Goal: Task Accomplishment & Management: Manage account settings

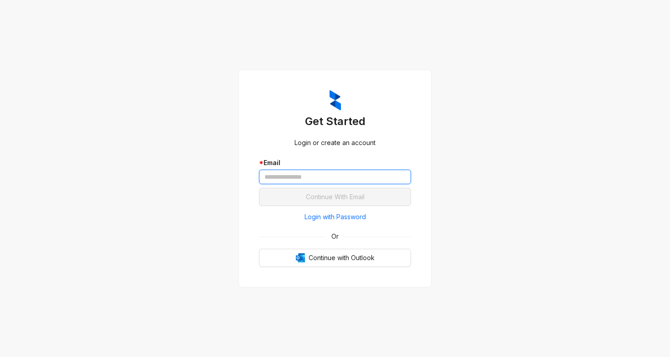
click at [297, 178] on input "text" at bounding box center [335, 177] width 152 height 15
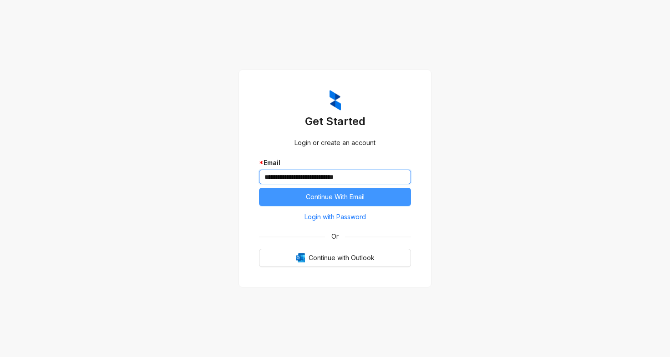
type input "**********"
click at [317, 195] on span "Continue With Email" at bounding box center [335, 197] width 59 height 10
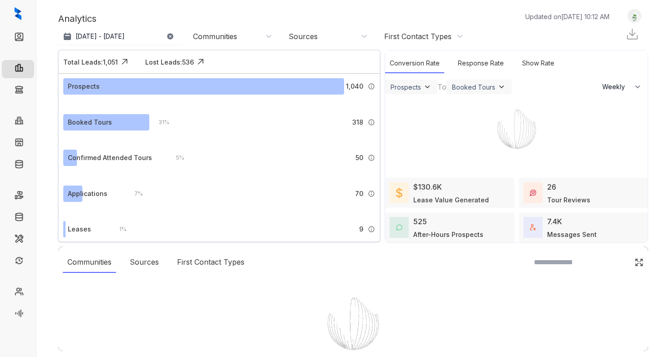
select select "******"
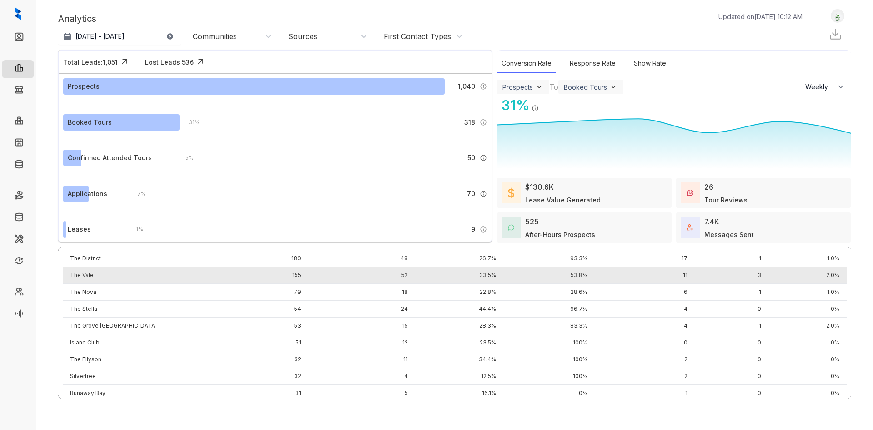
scroll to position [188, 0]
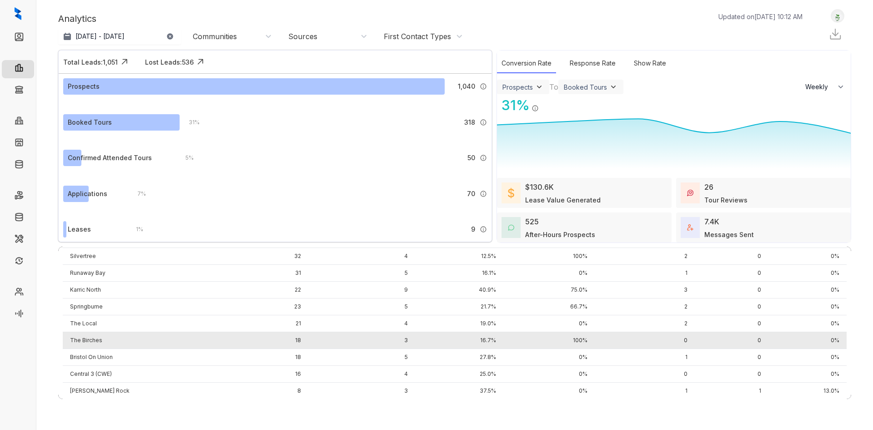
click at [86, 335] on td "The Birches" at bounding box center [141, 340] width 157 height 17
select select "******"
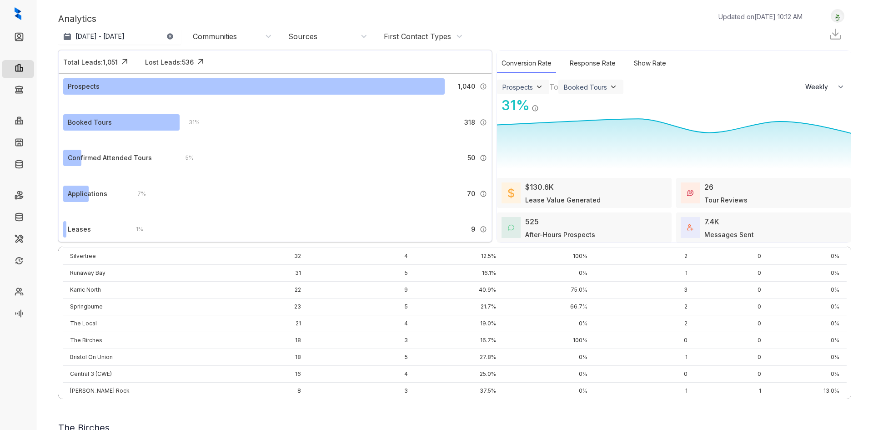
click at [28, 93] on link "Collections" at bounding box center [44, 91] width 33 height 18
click at [28, 92] on link "Collections" at bounding box center [44, 91] width 33 height 18
drag, startPoint x: 31, startPoint y: 93, endPoint x: 24, endPoint y: 91, distance: 7.5
click at [31, 93] on link "Collections" at bounding box center [44, 91] width 33 height 18
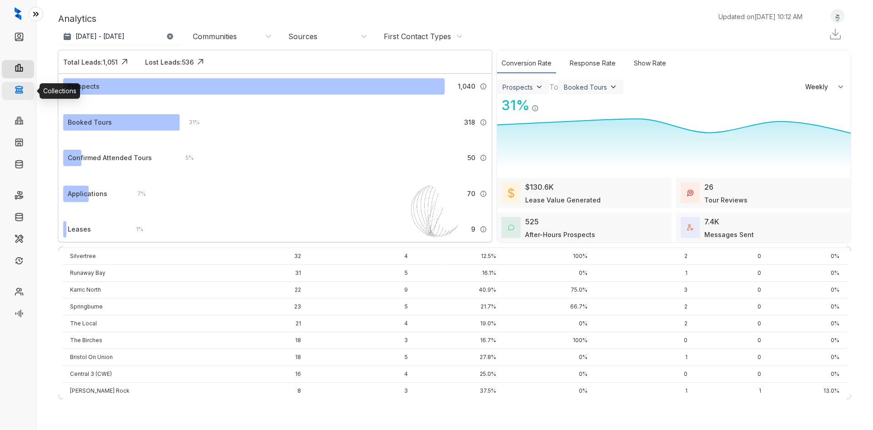
click at [28, 91] on link "Collections" at bounding box center [44, 91] width 33 height 18
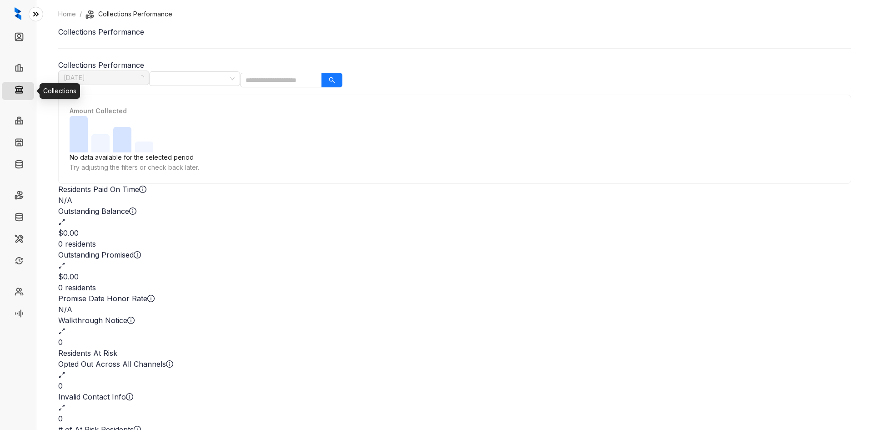
click at [28, 91] on link "Collections" at bounding box center [46, 91] width 37 height 18
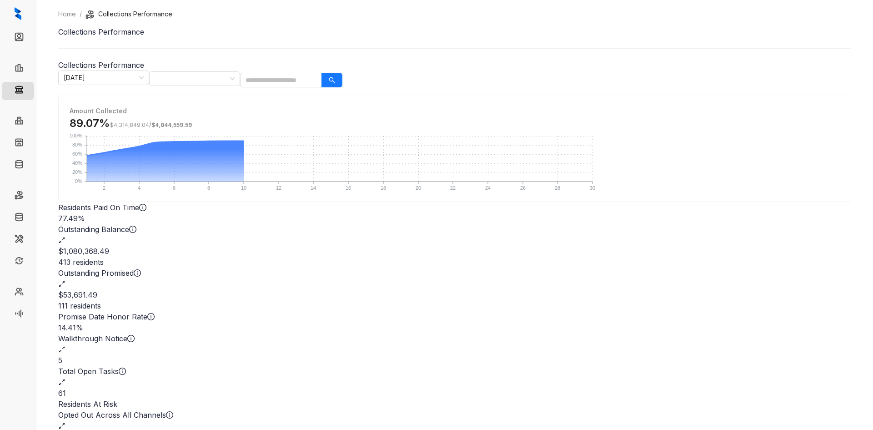
click at [445, 68] on div "Home / Collections Performance Collections Performance Collections Performance …" at bounding box center [454, 258] width 793 height 499
click at [229, 77] on div at bounding box center [190, 78] width 78 height 13
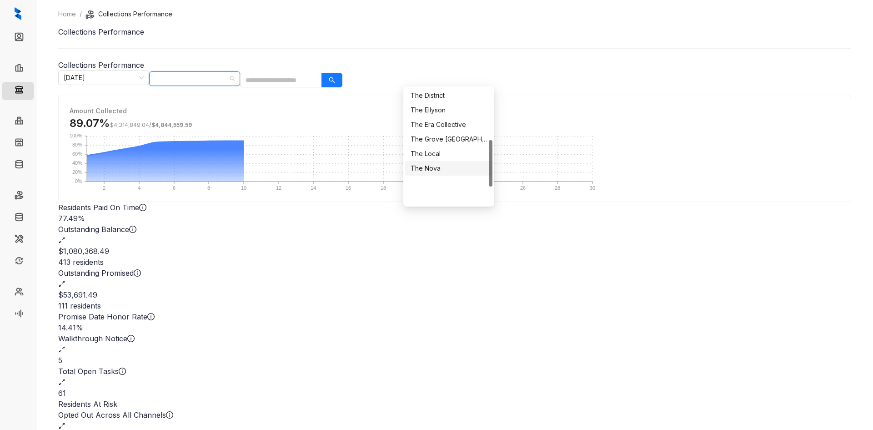
scroll to position [129, 0]
click at [452, 126] on div "The Birches" at bounding box center [449, 126] width 76 height 10
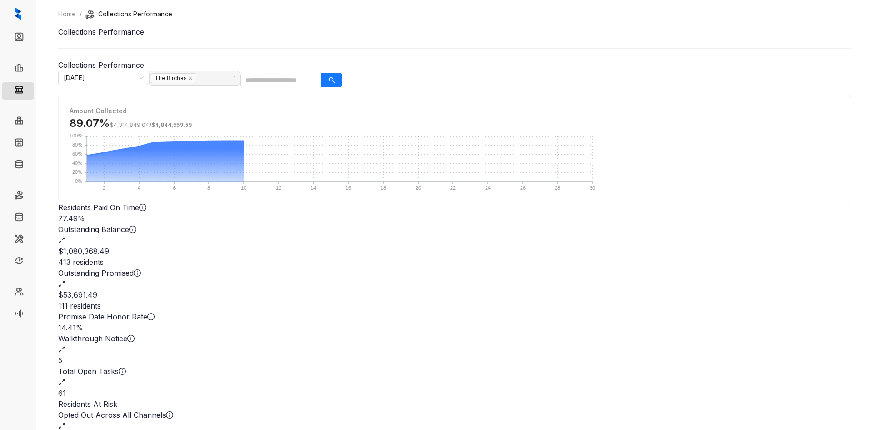
click at [669, 132] on div "Home / Collections Performance Collections Performance Collections Performance …" at bounding box center [454, 215] width 837 height 430
click at [341, 246] on div "$20,794.70" at bounding box center [454, 251] width 793 height 11
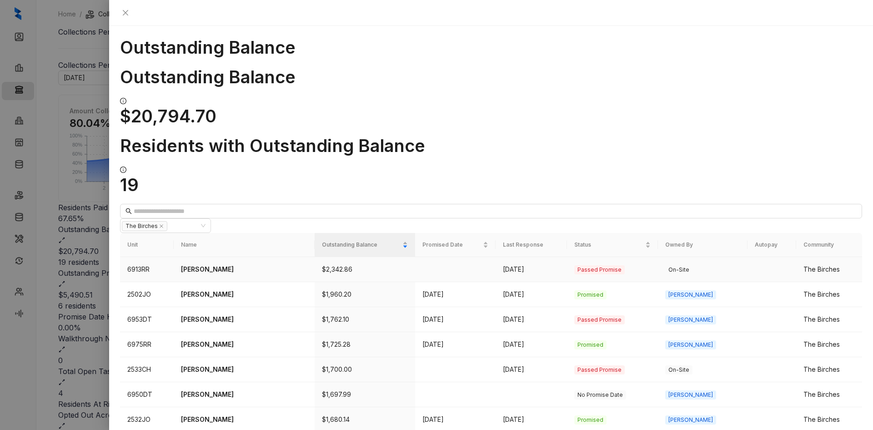
click at [206, 264] on p "Delisa Reed" at bounding box center [244, 269] width 126 height 10
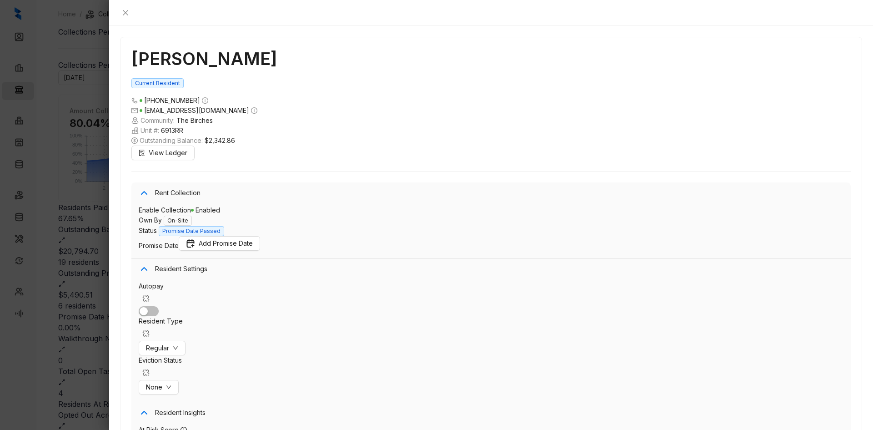
scroll to position [791, 0]
click at [128, 14] on icon "close" at bounding box center [125, 12] width 5 height 5
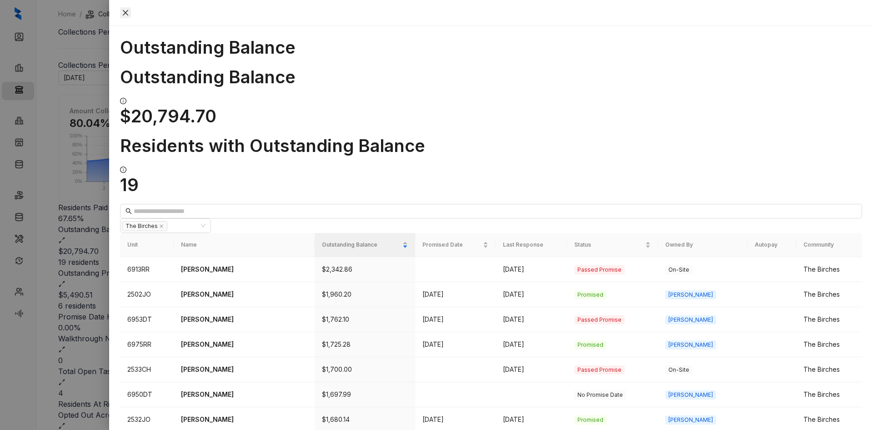
click at [129, 15] on icon "close" at bounding box center [125, 12] width 7 height 7
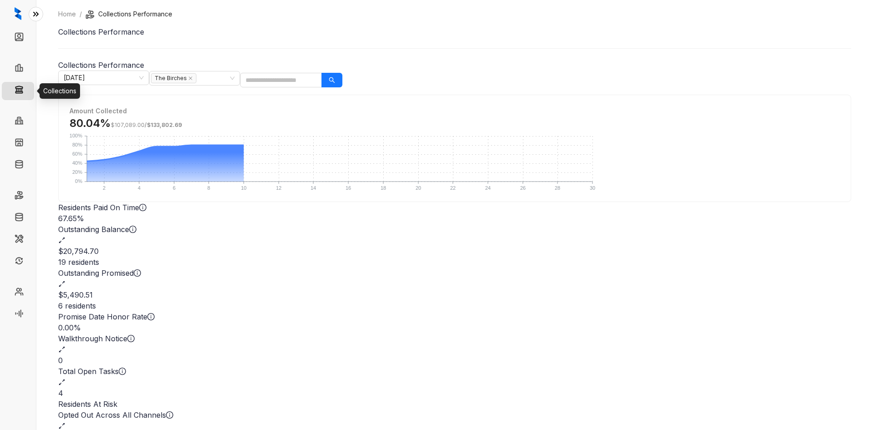
click at [28, 92] on link "Collections" at bounding box center [46, 91] width 37 height 18
click at [229, 76] on div "The Birches" at bounding box center [190, 78] width 78 height 13
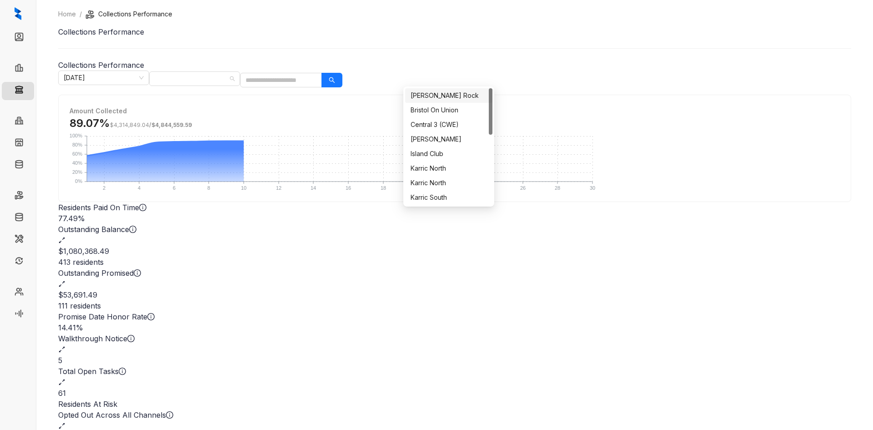
click at [450, 96] on div "Brant Rock" at bounding box center [449, 96] width 76 height 10
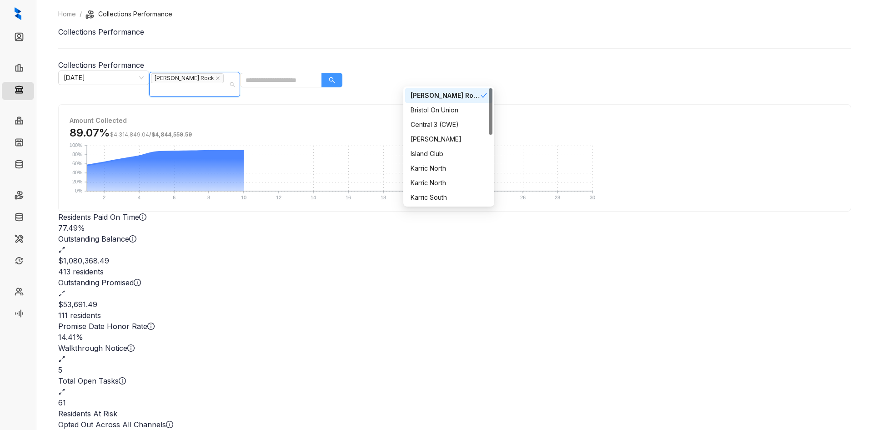
click at [343, 73] on button "button" at bounding box center [332, 80] width 21 height 15
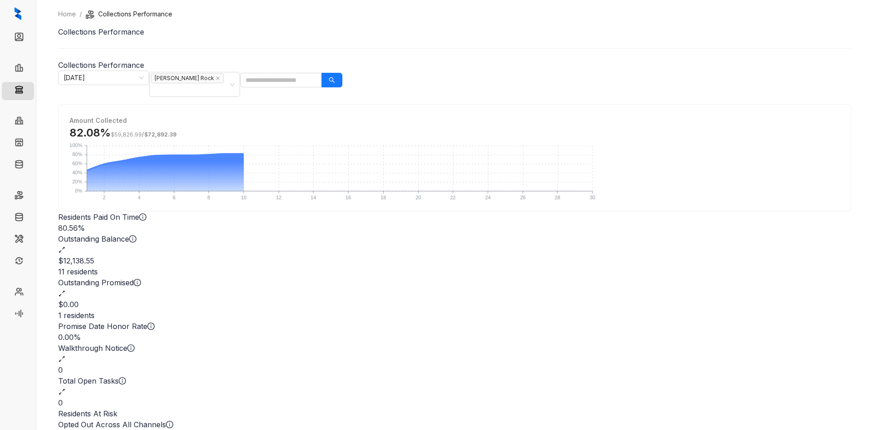
click at [335, 255] on div "$12,138.55" at bounding box center [454, 260] width 793 height 11
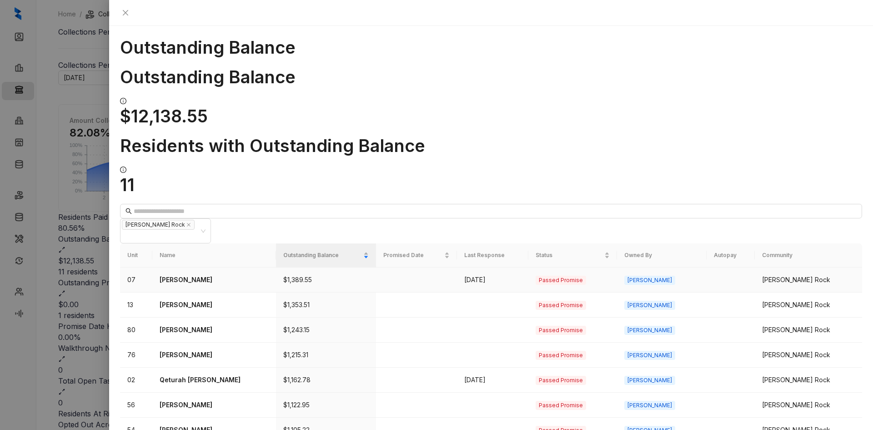
click at [178, 275] on p "Datrion Griffin" at bounding box center [214, 280] width 109 height 10
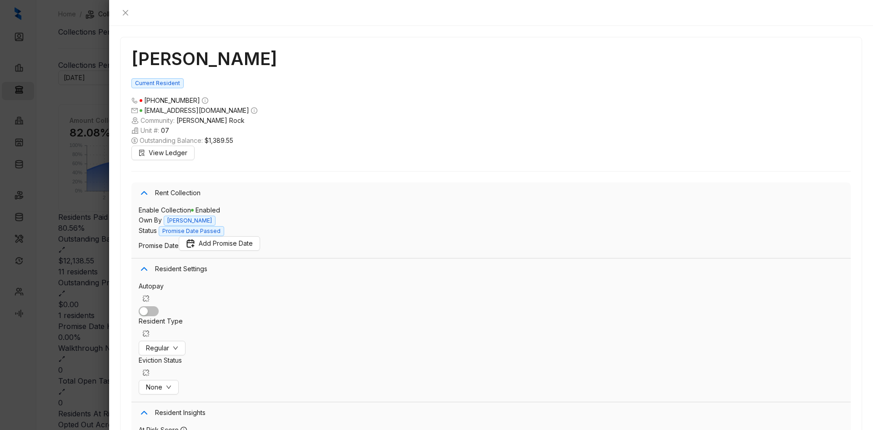
scroll to position [131, 0]
click at [131, 7] on button "Close" at bounding box center [125, 12] width 11 height 11
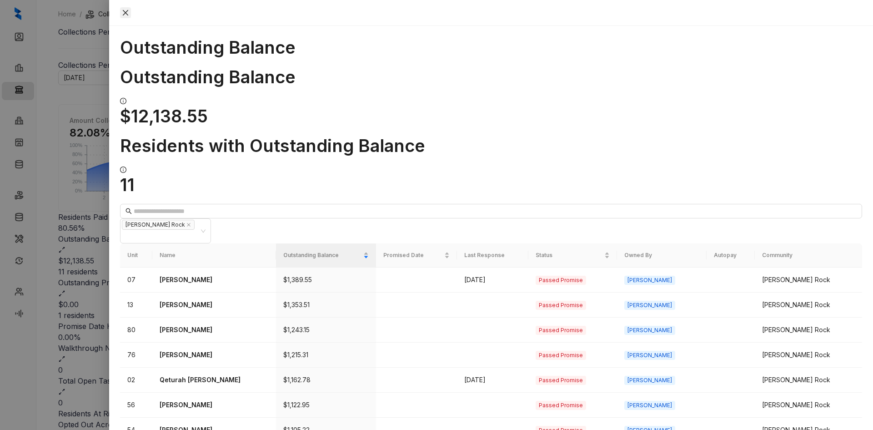
click at [131, 10] on button "Close" at bounding box center [125, 12] width 11 height 11
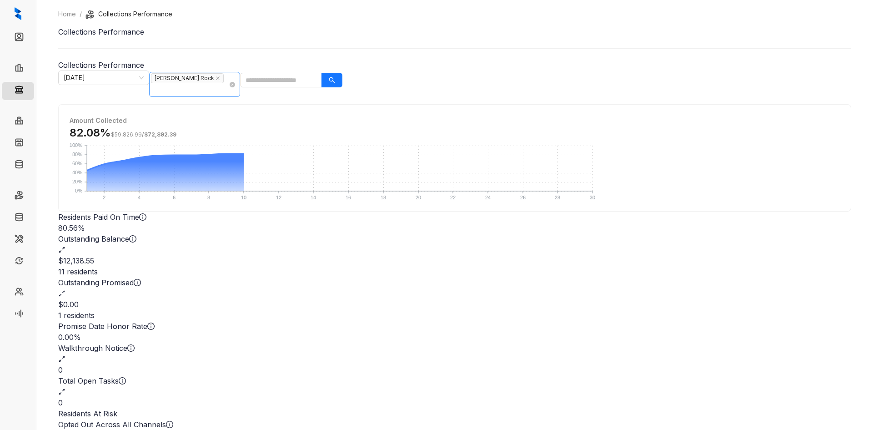
click at [224, 78] on span "Brant Rock" at bounding box center [187, 78] width 73 height 10
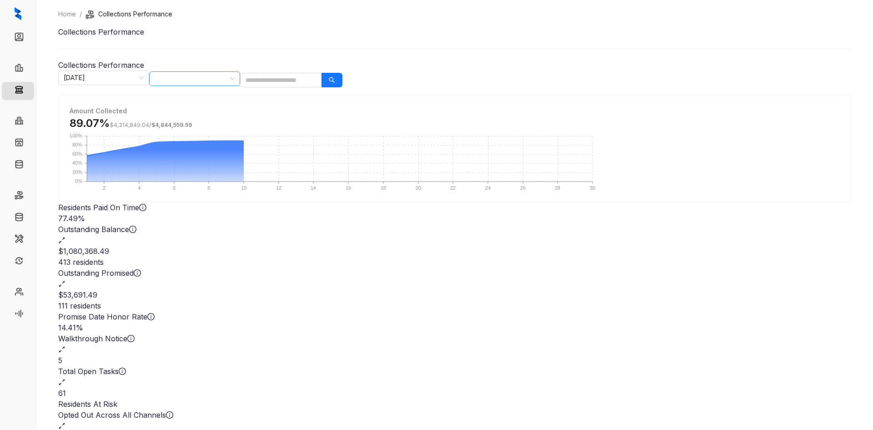
click at [229, 77] on div at bounding box center [190, 78] width 78 height 13
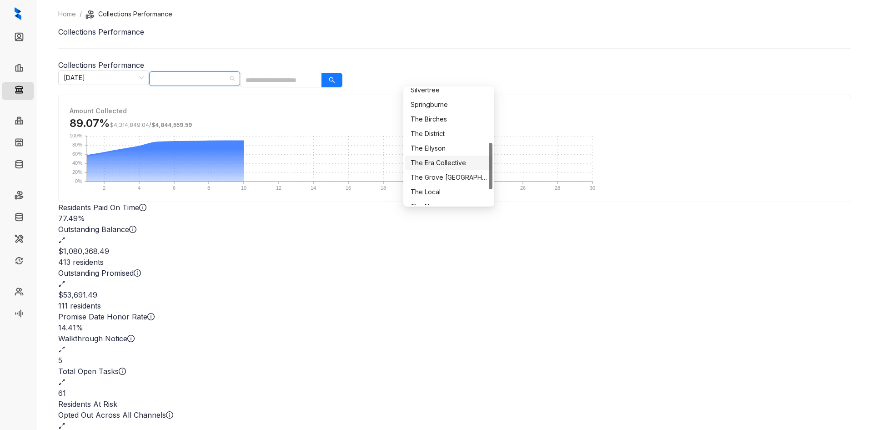
scroll to position [175, 0]
click at [444, 170] on div "The Nova" at bounding box center [449, 168] width 76 height 10
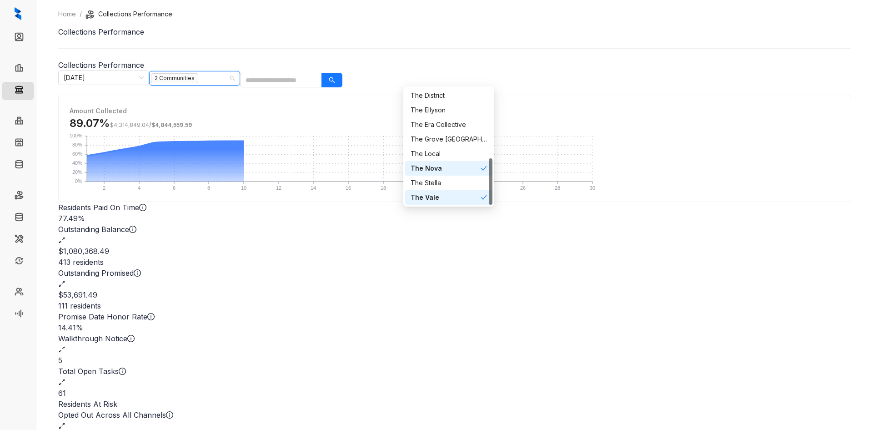
click at [466, 172] on div "The Nova" at bounding box center [446, 168] width 70 height 10
click at [467, 197] on div "The Vale" at bounding box center [446, 197] width 70 height 10
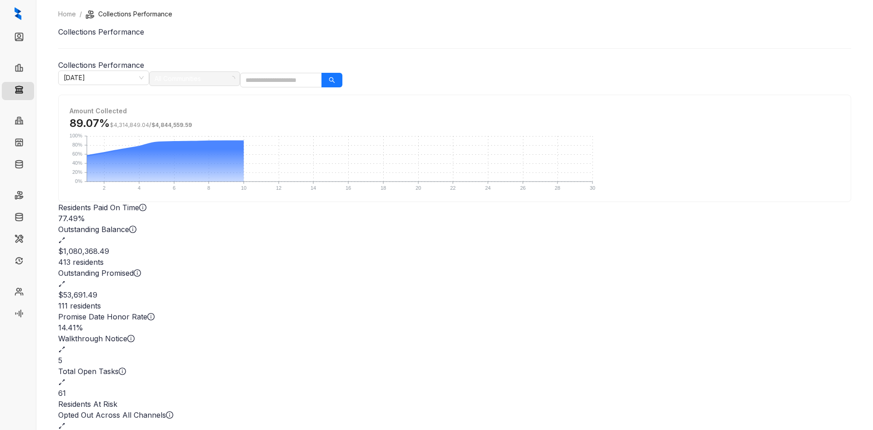
click at [229, 75] on div at bounding box center [190, 78] width 78 height 13
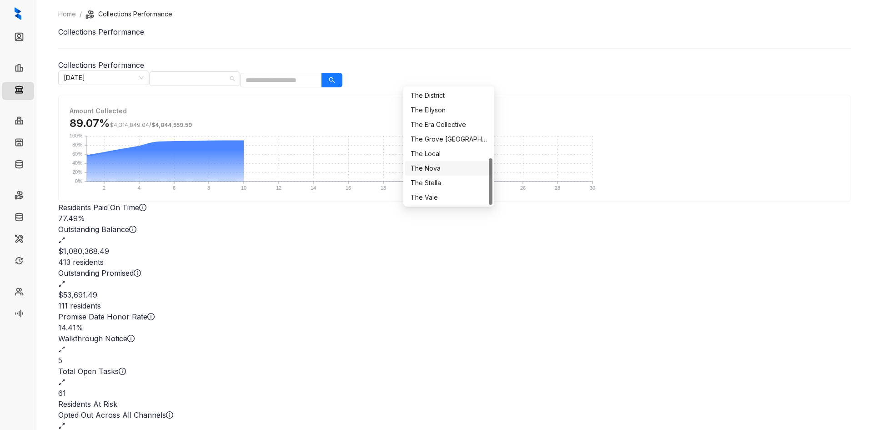
click at [446, 167] on div "The Nova" at bounding box center [449, 168] width 76 height 10
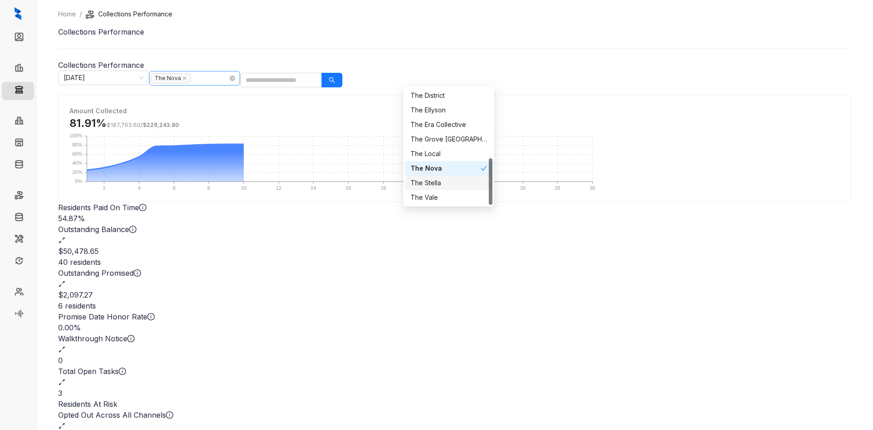
click at [229, 74] on div "The Nova" at bounding box center [190, 78] width 78 height 13
click at [459, 95] on div "The District" at bounding box center [449, 96] width 76 height 10
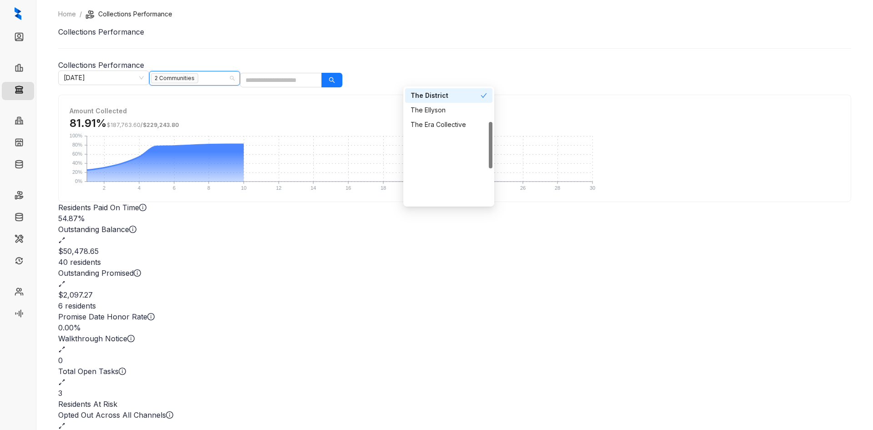
scroll to position [0, 0]
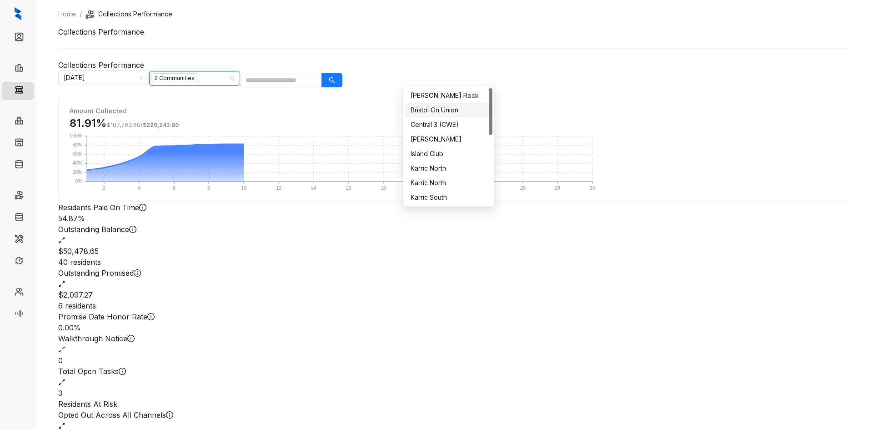
click at [459, 109] on div "Bristol On Union" at bounding box center [449, 110] width 76 height 10
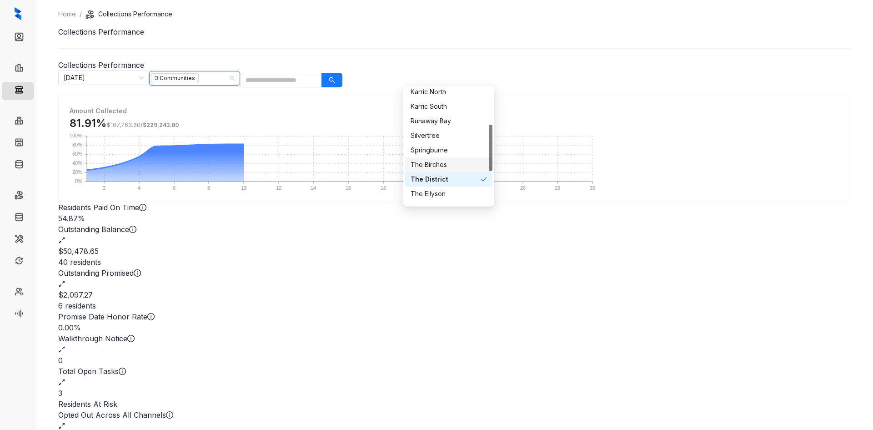
click at [465, 164] on div "The Birches" at bounding box center [449, 165] width 76 height 10
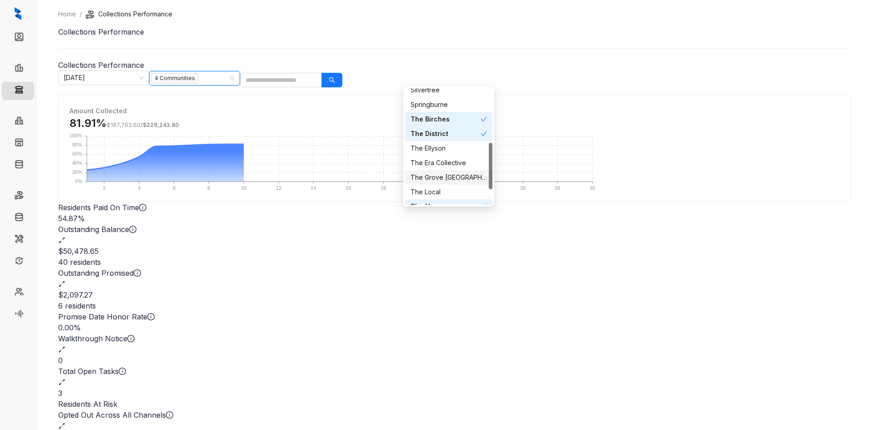
click at [469, 176] on div "The Grove Germantown" at bounding box center [449, 177] width 76 height 10
click at [447, 191] on div "The Local" at bounding box center [449, 192] width 76 height 10
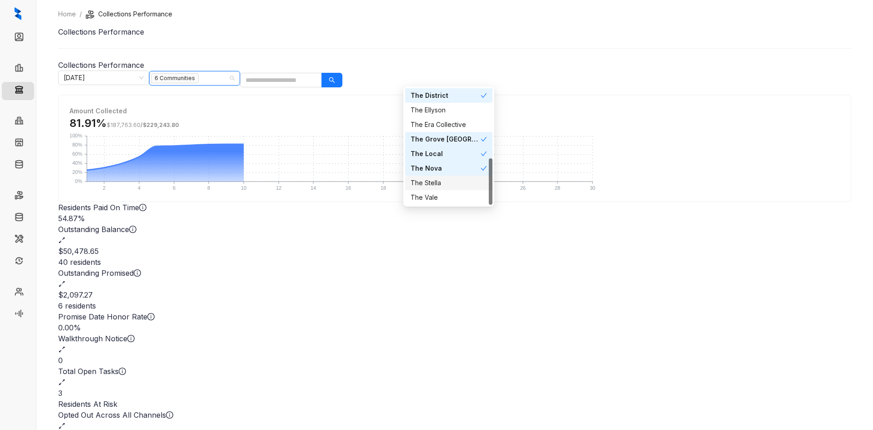
click at [446, 183] on div "The Stella" at bounding box center [449, 183] width 76 height 10
click at [447, 203] on div "The Vale" at bounding box center [448, 197] width 87 height 15
click at [335, 78] on icon "search" at bounding box center [332, 80] width 6 height 6
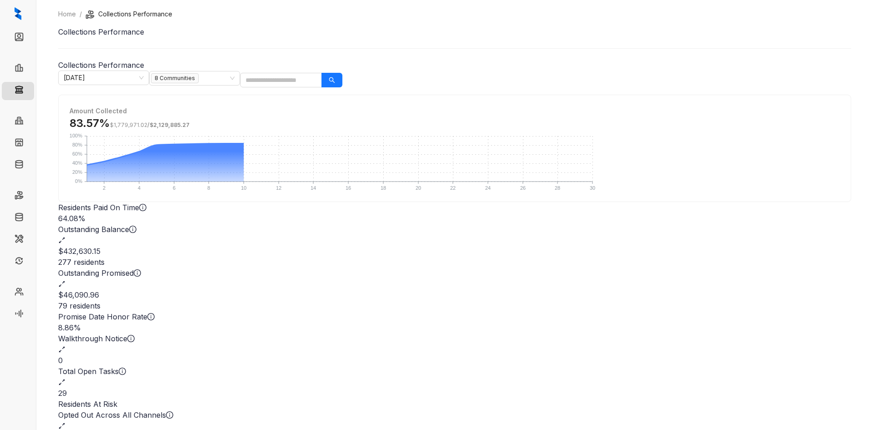
click at [340, 254] on div "Outstanding Balance $432,630.15 277 residents" at bounding box center [454, 246] width 793 height 44
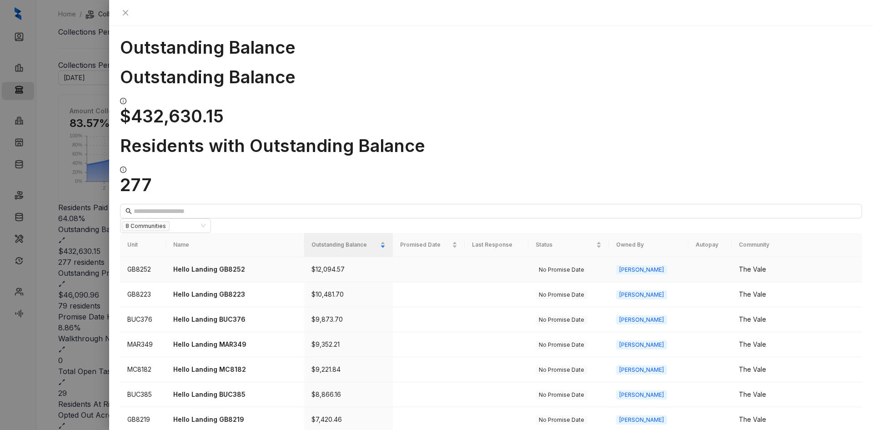
click at [227, 264] on p "Hello Landing GB8252" at bounding box center [234, 269] width 123 height 10
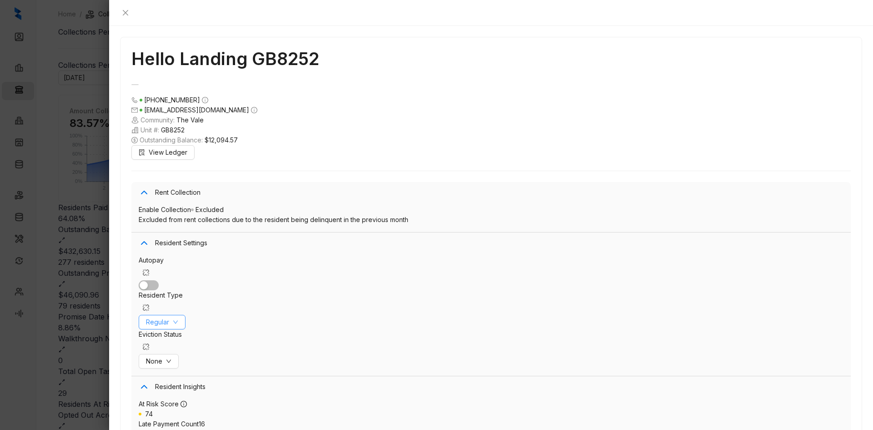
click at [169, 317] on span "Regular" at bounding box center [157, 322] width 23 height 10
click at [255, 326] on span "Corporate" at bounding box center [245, 327] width 44 height 10
click at [669, 357] on span "Save Changes" at bounding box center [814, 376] width 44 height 10
click at [128, 10] on icon "close" at bounding box center [125, 12] width 5 height 5
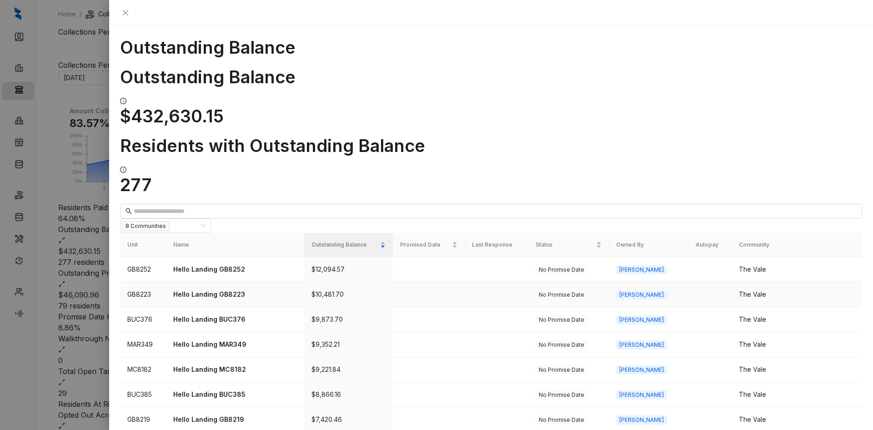
click at [228, 289] on p "Hello Landing GB8223" at bounding box center [234, 294] width 123 height 10
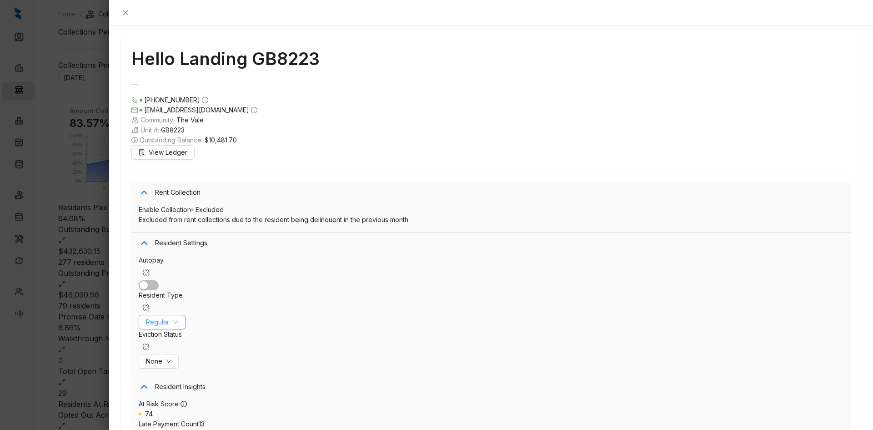
click at [178, 319] on icon "down" at bounding box center [175, 321] width 5 height 5
click at [250, 327] on span "Corporate" at bounding box center [245, 327] width 44 height 10
click at [669, 357] on span "Save Changes" at bounding box center [814, 376] width 44 height 10
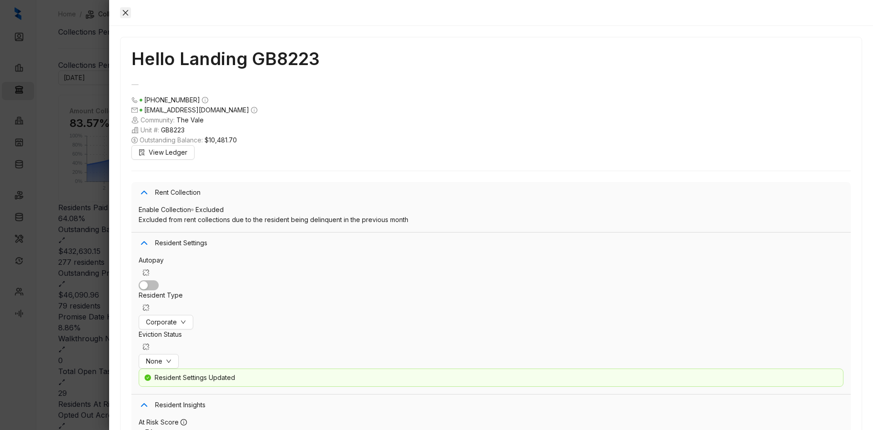
click at [128, 10] on icon "close" at bounding box center [125, 12] width 5 height 5
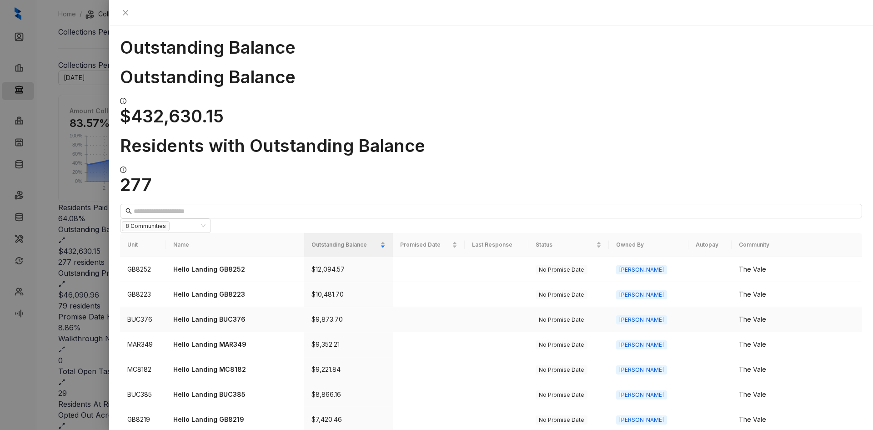
click at [240, 314] on p "Hello Landing BUC376" at bounding box center [234, 319] width 123 height 10
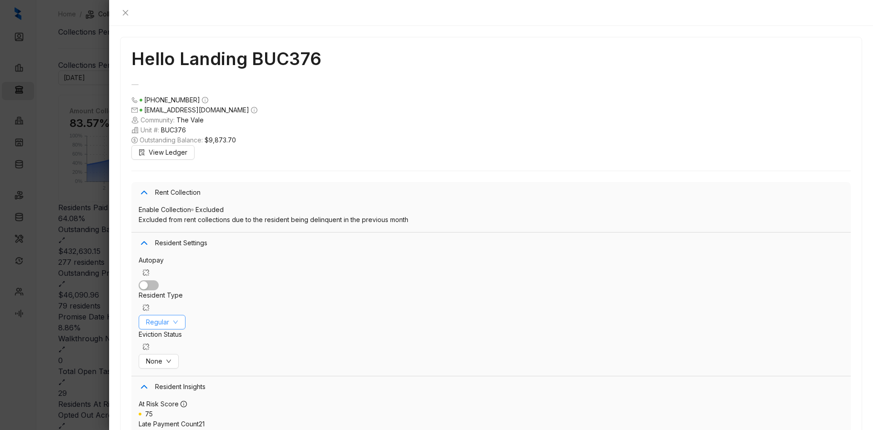
click at [169, 317] on span "Regular" at bounding box center [157, 322] width 23 height 10
click at [248, 326] on span "Corporate" at bounding box center [245, 327] width 44 height 10
click at [669, 357] on span "Save Changes" at bounding box center [814, 376] width 44 height 10
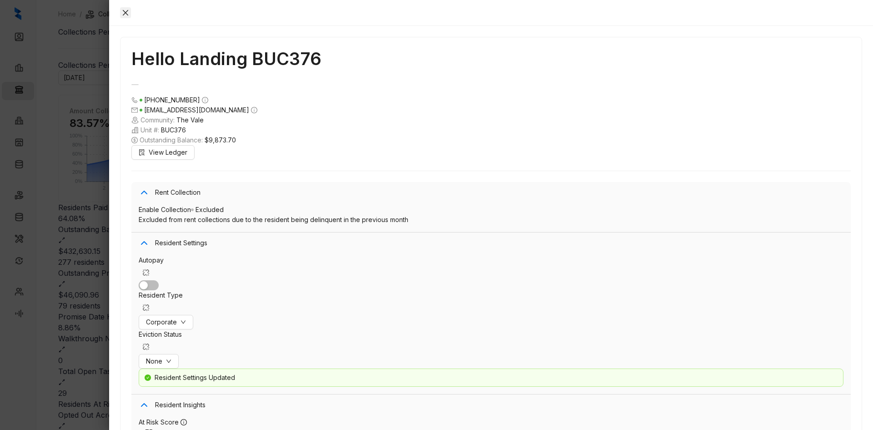
click at [129, 10] on icon "close" at bounding box center [125, 12] width 7 height 7
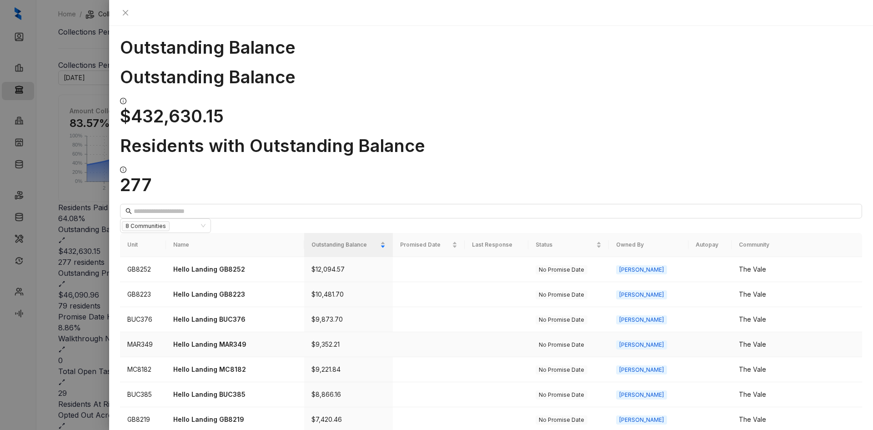
click at [231, 339] on p "Hello Landing MAR349" at bounding box center [234, 344] width 123 height 10
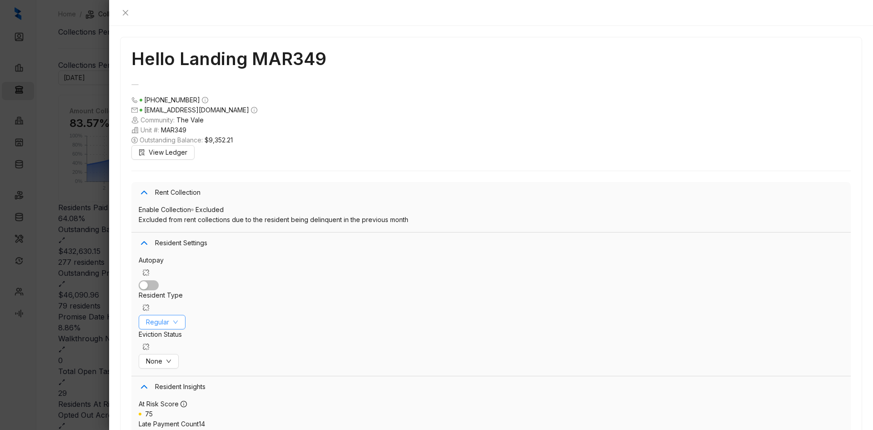
click at [186, 315] on button "Regular" at bounding box center [162, 322] width 47 height 15
click at [248, 327] on span "Corporate" at bounding box center [245, 327] width 44 height 10
click at [669, 357] on span "Save Changes" at bounding box center [814, 376] width 44 height 10
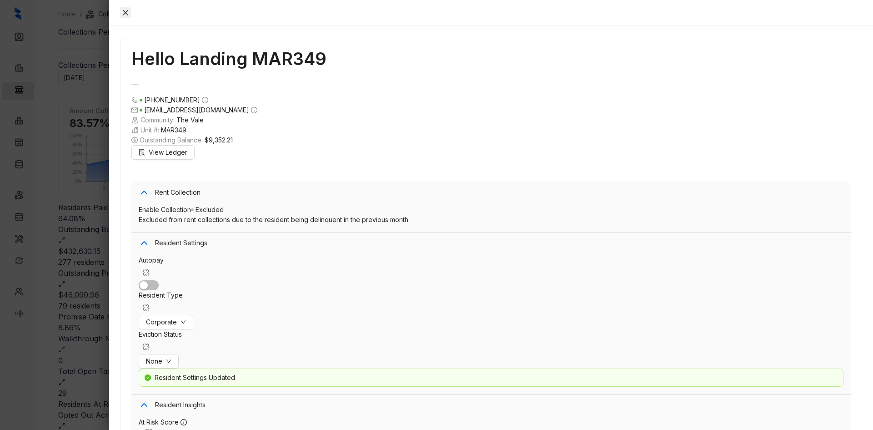
click at [129, 13] on icon "close" at bounding box center [125, 12] width 7 height 7
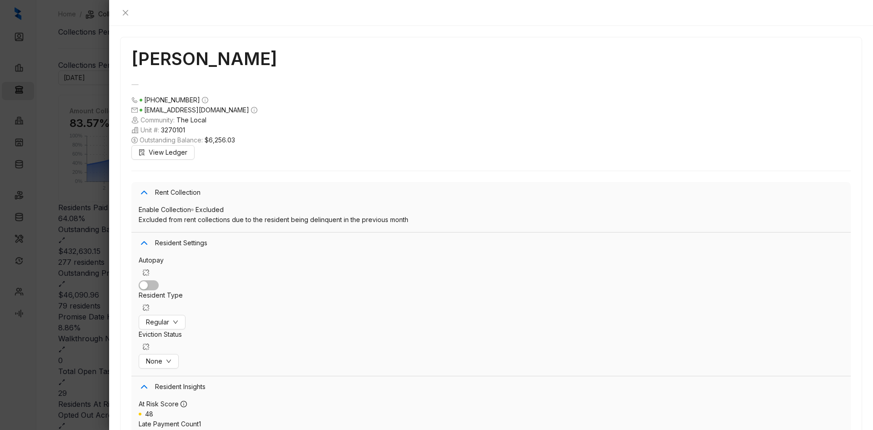
drag, startPoint x: 243, startPoint y: 26, endPoint x: 127, endPoint y: 26, distance: 115.5
click at [131, 48] on h1 "Antionette Jones" at bounding box center [491, 58] width 720 height 21
copy h1 "Antionette Jones"
click at [169, 317] on span "Regular" at bounding box center [157, 322] width 23 height 10
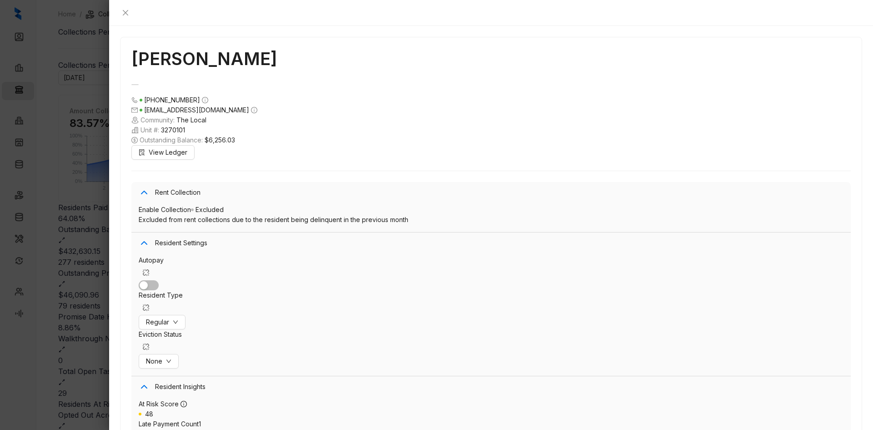
drag, startPoint x: 860, startPoint y: 11, endPoint x: 799, endPoint y: 29, distance: 64.1
click at [129, 11] on icon "close" at bounding box center [125, 12] width 7 height 7
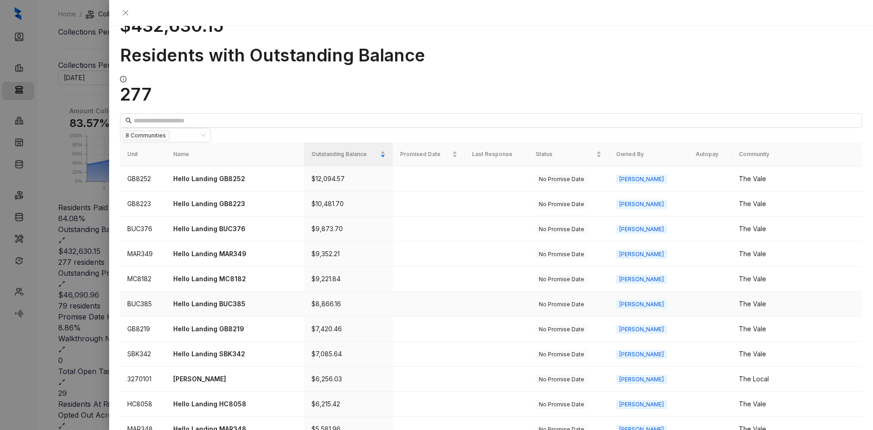
scroll to position [91, 0]
click at [220, 357] on p "Antionette Jones" at bounding box center [234, 378] width 123 height 10
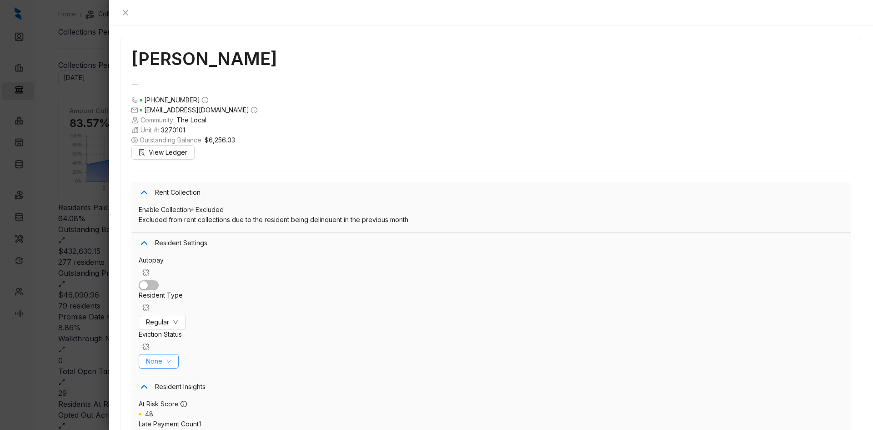
click at [162, 356] on span "None" at bounding box center [154, 361] width 16 height 10
click at [244, 333] on span "Filed" at bounding box center [242, 333] width 25 height 10
click at [669, 357] on span "Save Changes" at bounding box center [814, 376] width 44 height 10
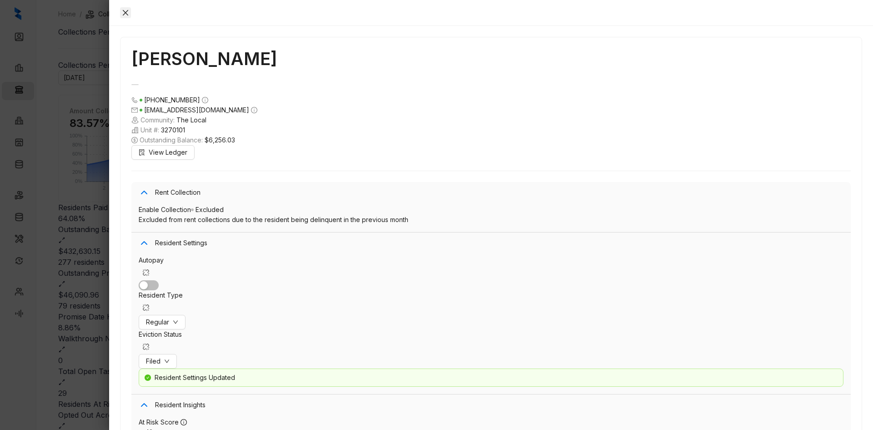
click at [129, 10] on icon "close" at bounding box center [125, 12] width 7 height 7
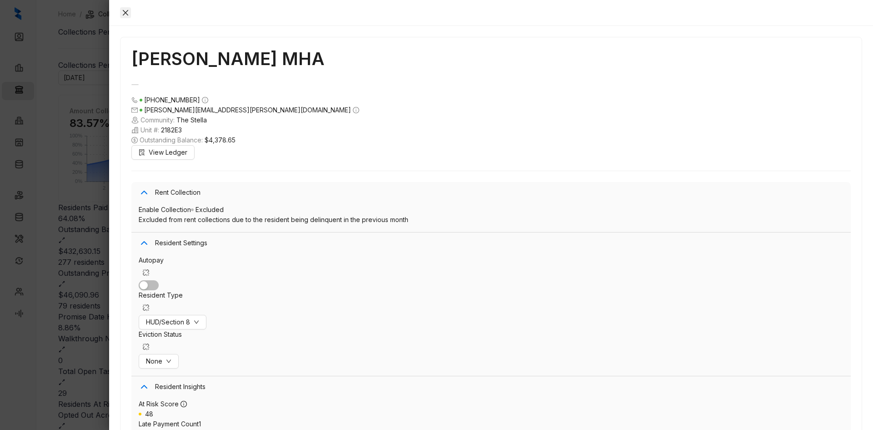
click at [128, 12] on icon "close" at bounding box center [125, 12] width 5 height 5
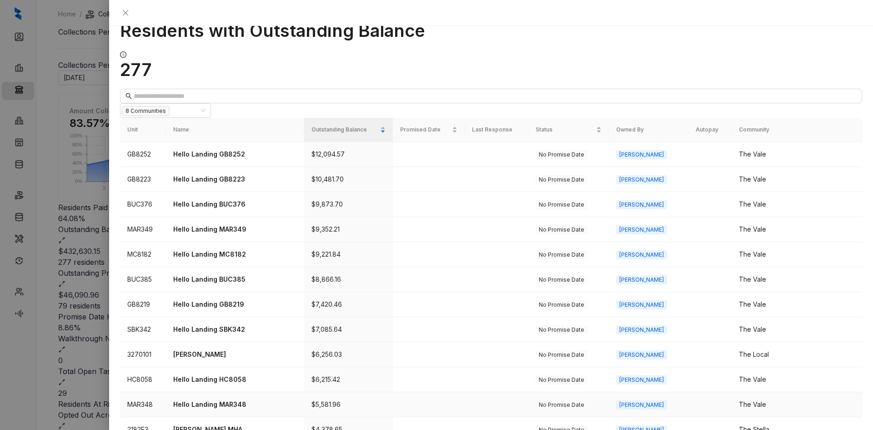
scroll to position [136, 0]
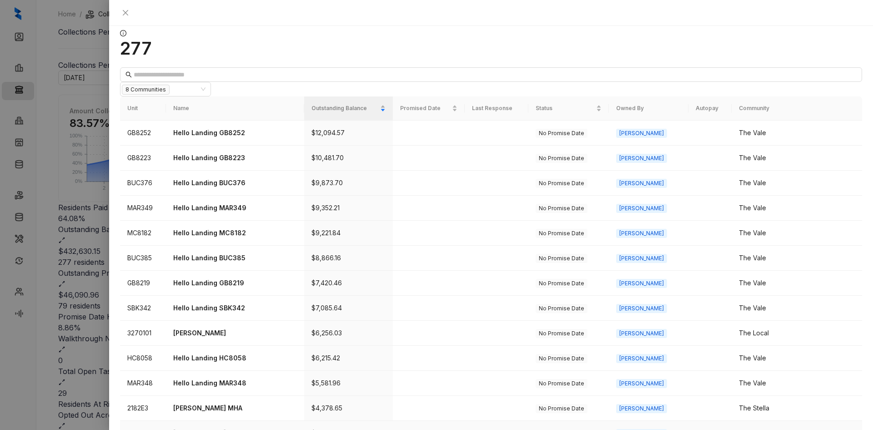
click at [234, 357] on p "Wesley Echols EMP" at bounding box center [234, 433] width 123 height 10
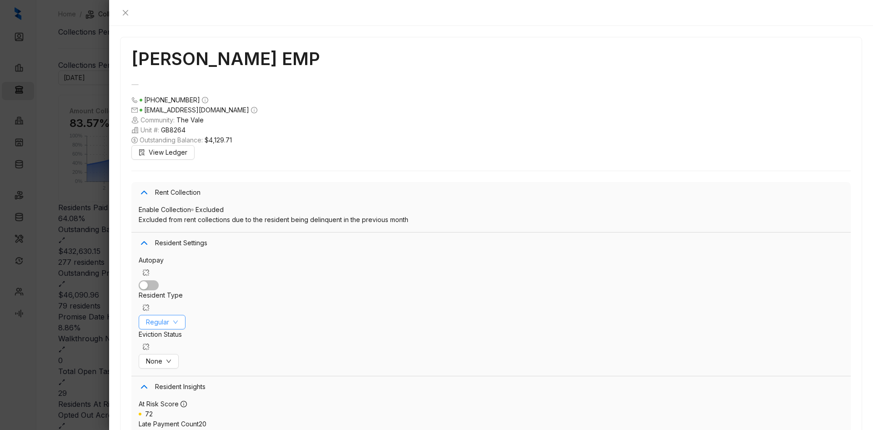
click at [169, 317] on span "Regular" at bounding box center [157, 322] width 23 height 10
click at [254, 285] on span "Employee" at bounding box center [245, 285] width 44 height 10
click at [669, 357] on span "Save Changes" at bounding box center [814, 376] width 44 height 10
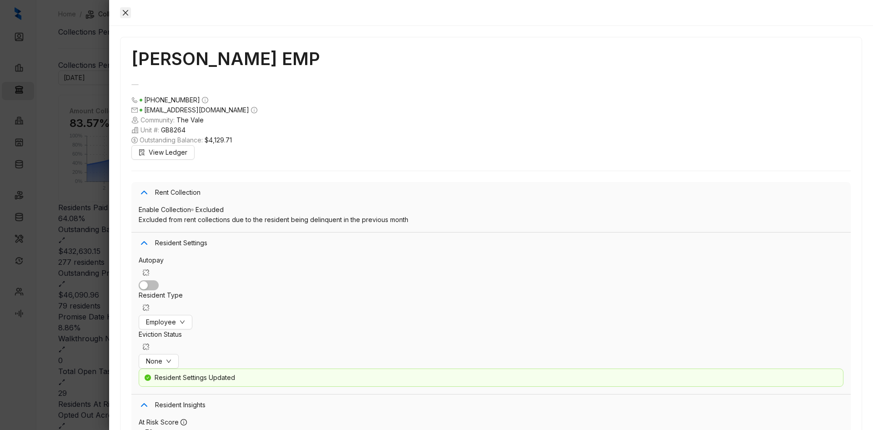
click at [129, 10] on icon "close" at bounding box center [125, 12] width 7 height 7
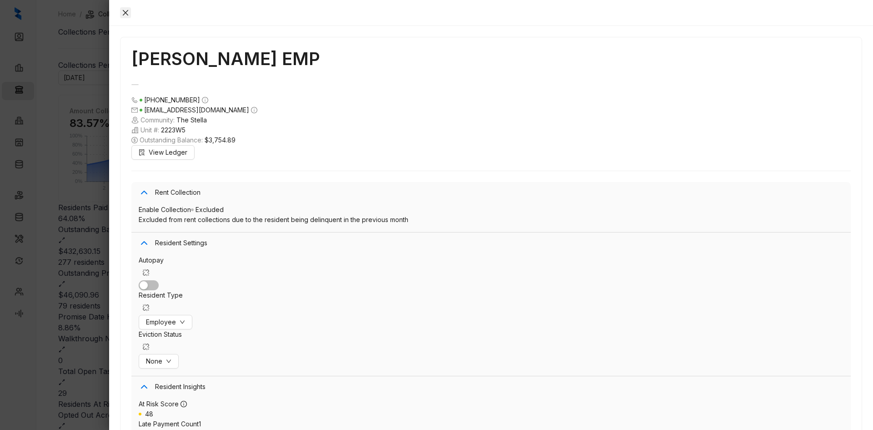
click at [131, 7] on button "Close" at bounding box center [125, 12] width 11 height 11
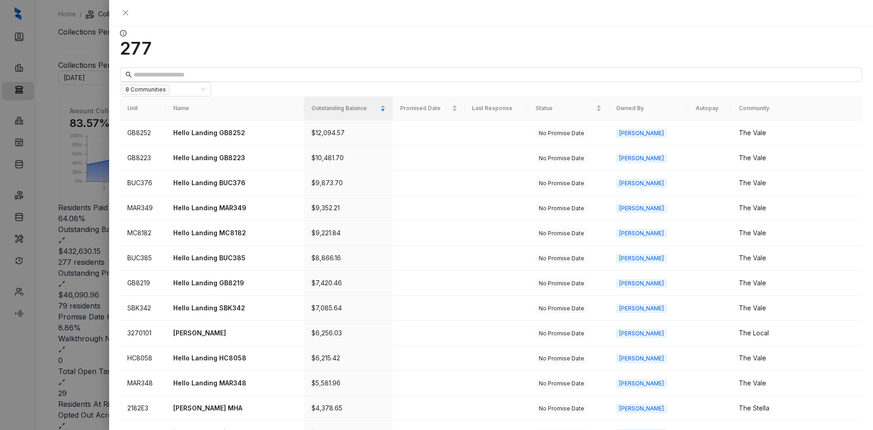
scroll to position [182, 0]
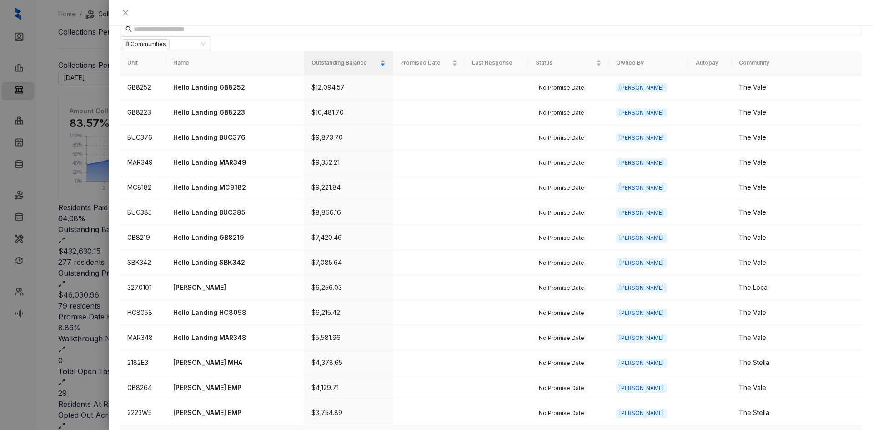
click at [216, 357] on p "Knya Jointer" at bounding box center [234, 438] width 123 height 10
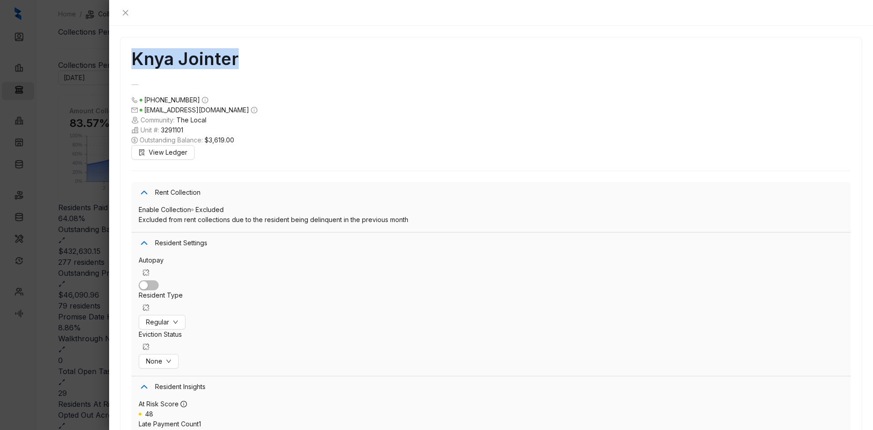
drag, startPoint x: 220, startPoint y: 26, endPoint x: 131, endPoint y: 25, distance: 89.2
click at [131, 48] on h1 "Knya Jointer" at bounding box center [491, 58] width 720 height 21
copy h1 "Knya Jointer"
click at [128, 11] on icon "close" at bounding box center [125, 12] width 5 height 5
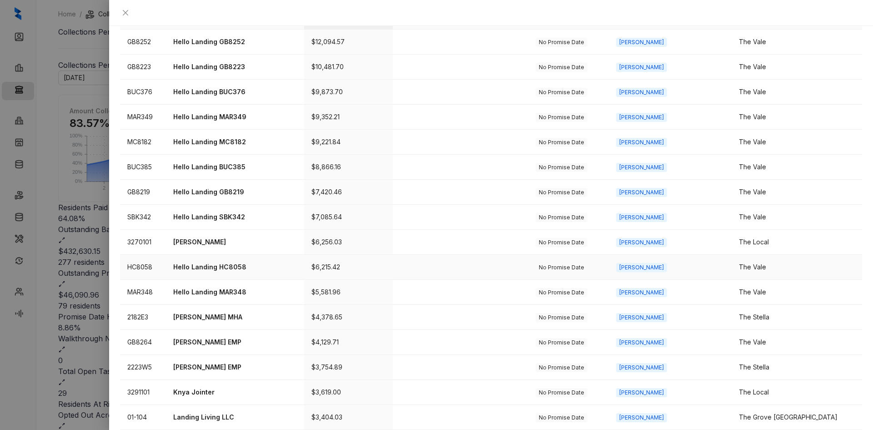
scroll to position [244, 0]
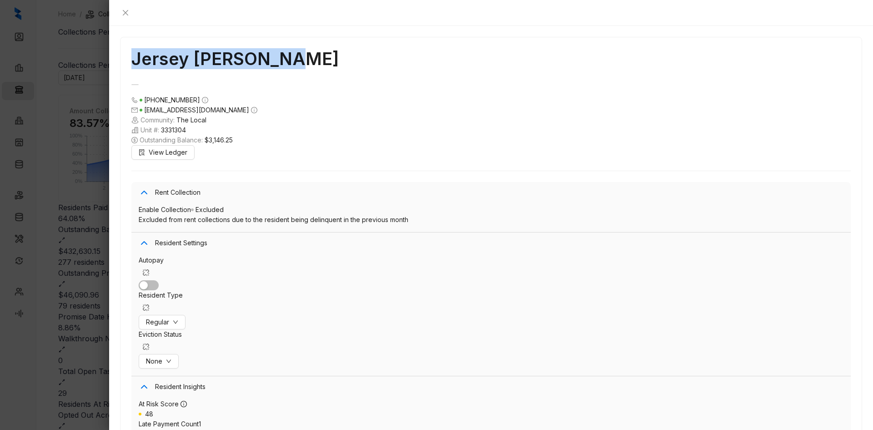
drag, startPoint x: 258, startPoint y: 24, endPoint x: 125, endPoint y: 26, distance: 133.3
click at [125, 26] on div "Jersey Weddington (901) 574 1836 jersey.wedd414@gmail.com Community: The Local …" at bounding box center [491, 228] width 764 height 404
copy h1 "Jersey Weddington"
click at [129, 9] on icon "close" at bounding box center [125, 12] width 7 height 7
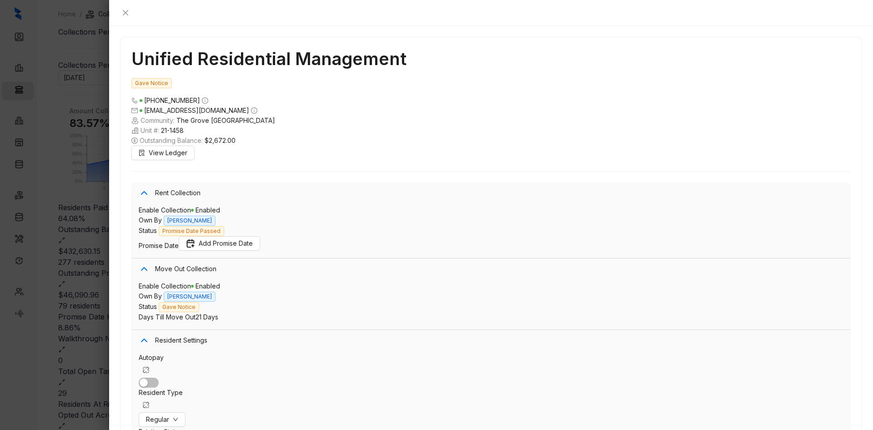
scroll to position [882, 0]
click at [224, 226] on span "Promise Date Passed" at bounding box center [192, 231] width 66 height 10
click at [169, 357] on span "Regular" at bounding box center [157, 419] width 23 height 10
click at [246, 312] on span "Corporate" at bounding box center [245, 310] width 44 height 10
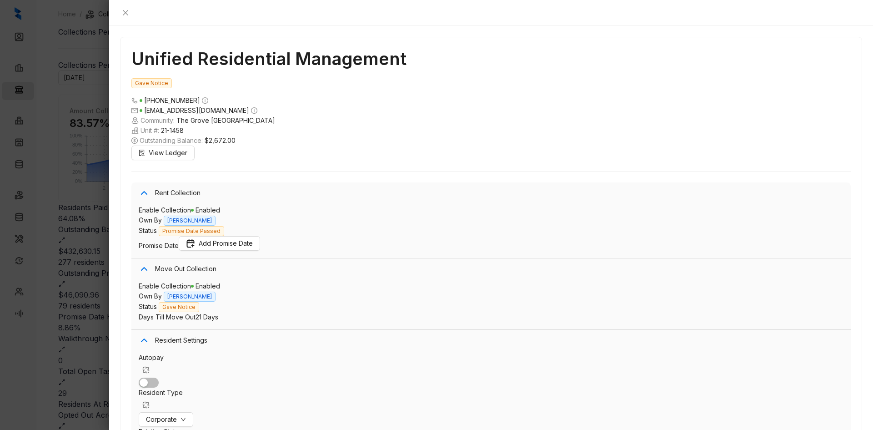
click at [128, 12] on icon "close" at bounding box center [125, 12] width 5 height 5
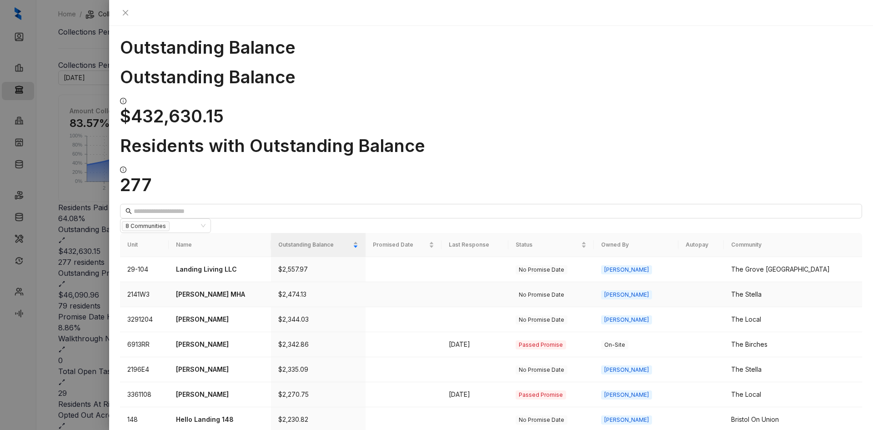
click at [229, 289] on p "Felicia Tillis MHA" at bounding box center [220, 294] width 88 height 10
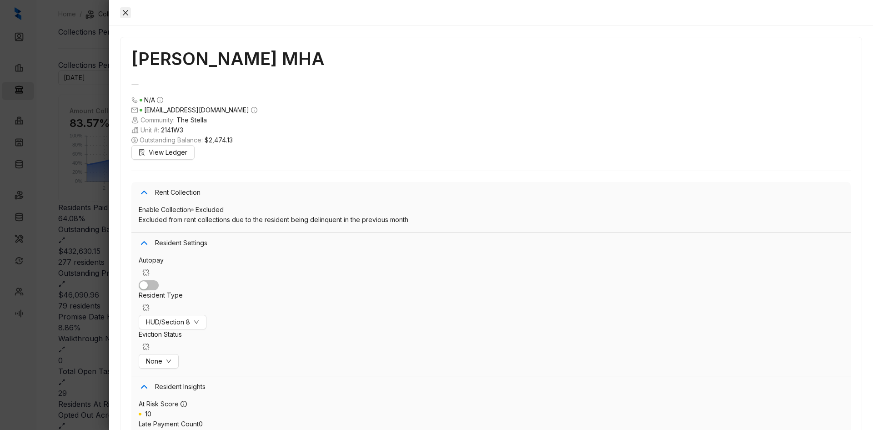
click at [128, 10] on icon "close" at bounding box center [125, 12] width 5 height 5
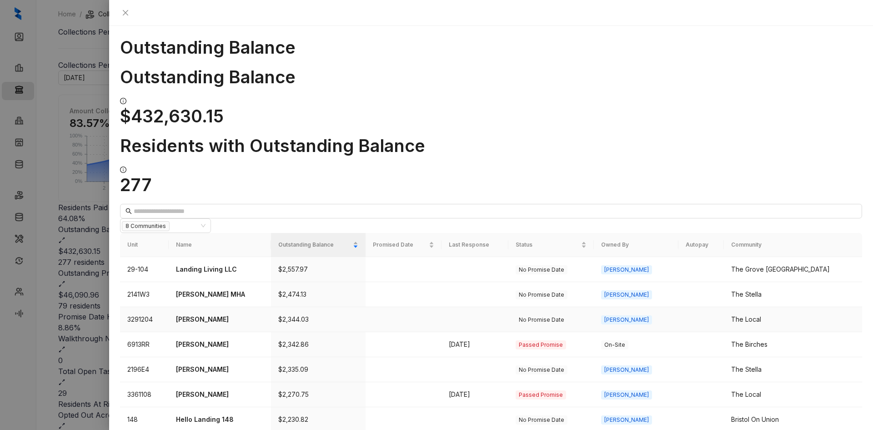
click at [209, 314] on p "Nivea Sisney" at bounding box center [220, 319] width 88 height 10
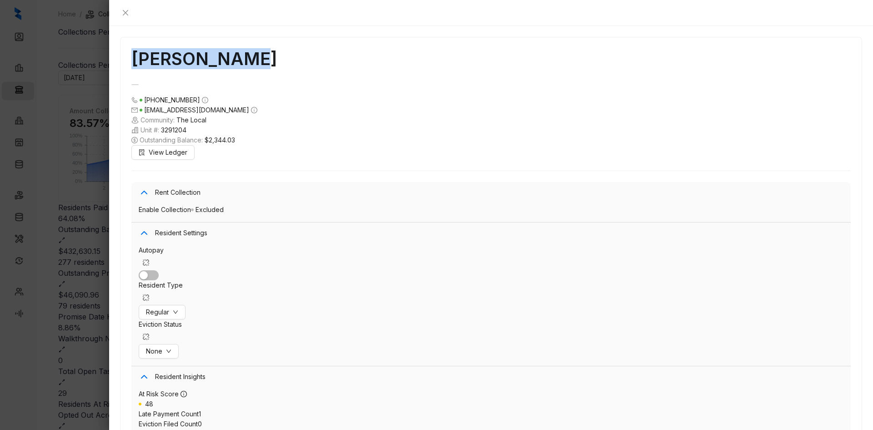
drag, startPoint x: 220, startPoint y: 28, endPoint x: 126, endPoint y: 27, distance: 94.2
click at [126, 27] on div "Nivea Sisney (901) 530 3031 tsisney3@yahoo.com Community: The Local Unit #: 329…" at bounding box center [491, 228] width 764 height 404
copy h1 "Nivea Sisney"
click at [128, 13] on icon "close" at bounding box center [125, 12] width 5 height 5
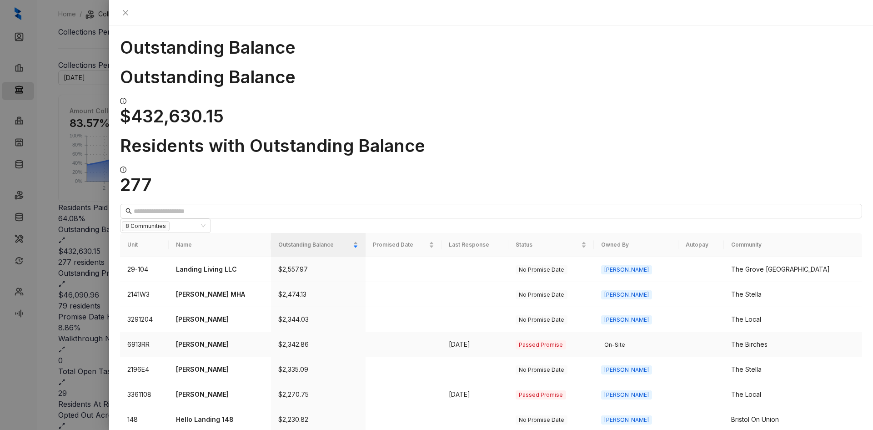
click at [220, 339] on p "Delisa Reed" at bounding box center [220, 344] width 88 height 10
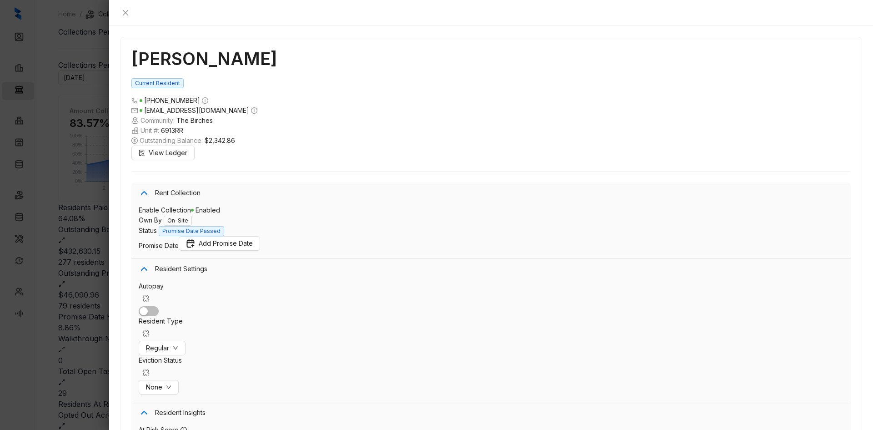
scroll to position [791, 0]
drag, startPoint x: 208, startPoint y: 25, endPoint x: 126, endPoint y: 26, distance: 82.3
click at [126, 26] on div "Delisa Reed Current Resident (901) 571 0855 dlreed68@yahoo.com Community: The B…" at bounding box center [491, 228] width 764 height 404
copy h1 "Delisa Reed"
click at [214, 238] on span "Add Promise Date" at bounding box center [226, 243] width 54 height 10
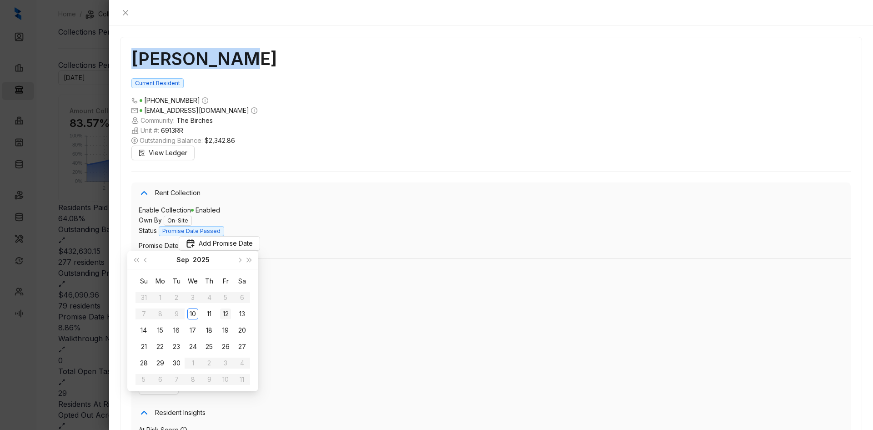
type input "**********"
click at [226, 310] on div "12" at bounding box center [225, 313] width 11 height 11
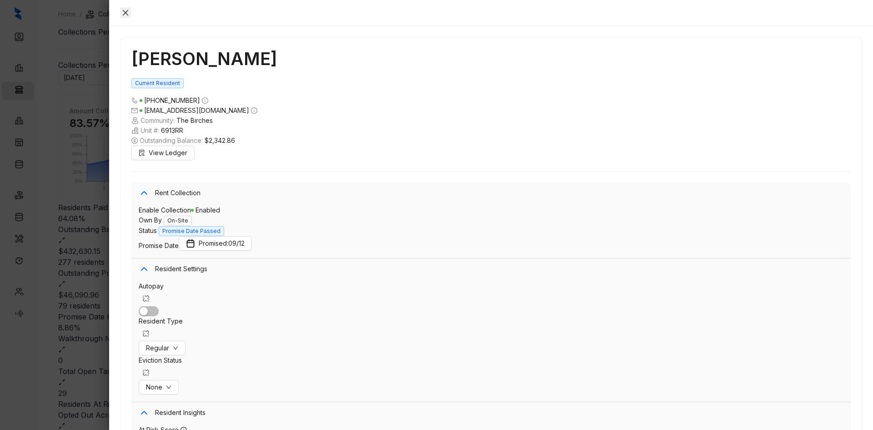
click at [128, 10] on icon "close" at bounding box center [125, 12] width 5 height 5
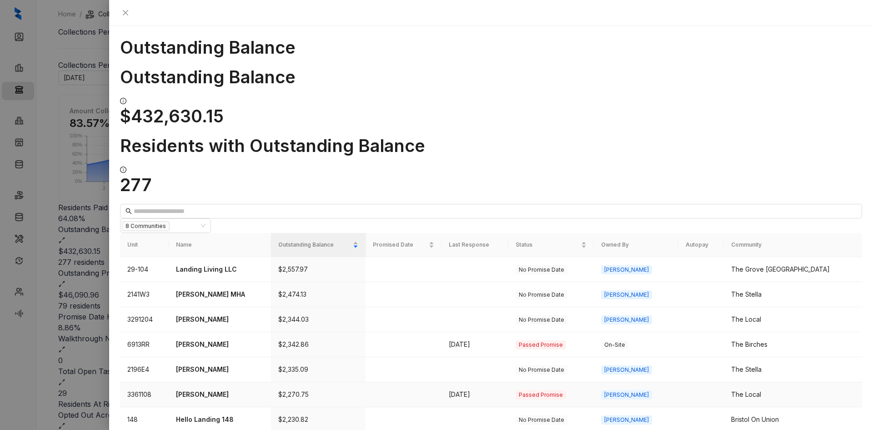
click at [208, 357] on p "Davisha Willis" at bounding box center [220, 394] width 88 height 10
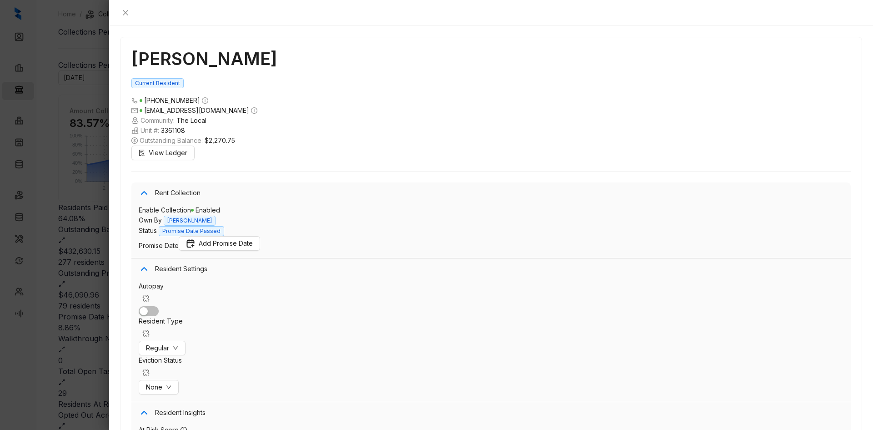
scroll to position [379, 0]
drag, startPoint x: 224, startPoint y: 27, endPoint x: 118, endPoint y: 27, distance: 106.0
click at [118, 27] on div "Davisha Willis Current Resident (662) 635 3197 lamarion233@gmail.com Community:…" at bounding box center [491, 228] width 764 height 404
copy h1 "Davisha Willis"
click at [128, 14] on icon "close" at bounding box center [125, 12] width 5 height 5
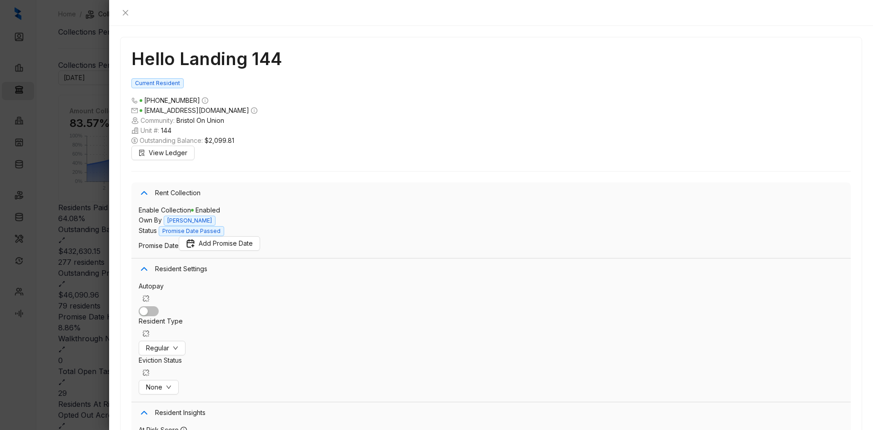
scroll to position [282, 0]
click at [169, 343] on span "Regular" at bounding box center [157, 348] width 23 height 10
click at [249, 331] on span "Corporate" at bounding box center [245, 329] width 44 height 10
click at [669, 357] on span "Save Changes" at bounding box center [814, 402] width 44 height 10
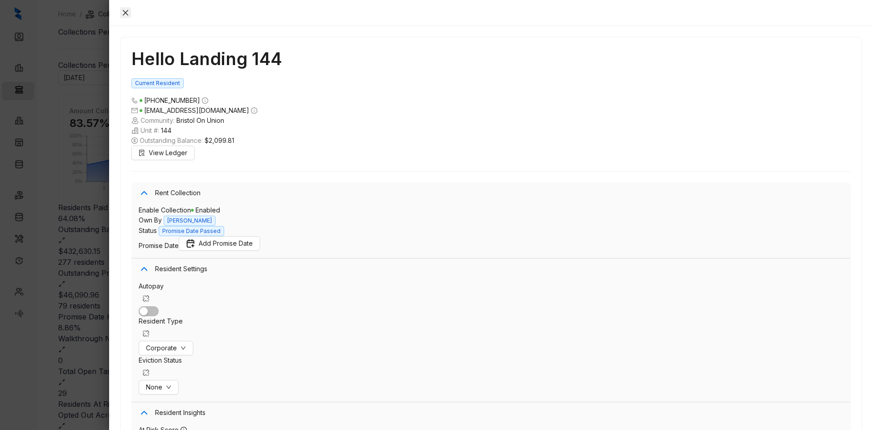
click at [129, 11] on icon "close" at bounding box center [125, 12] width 7 height 7
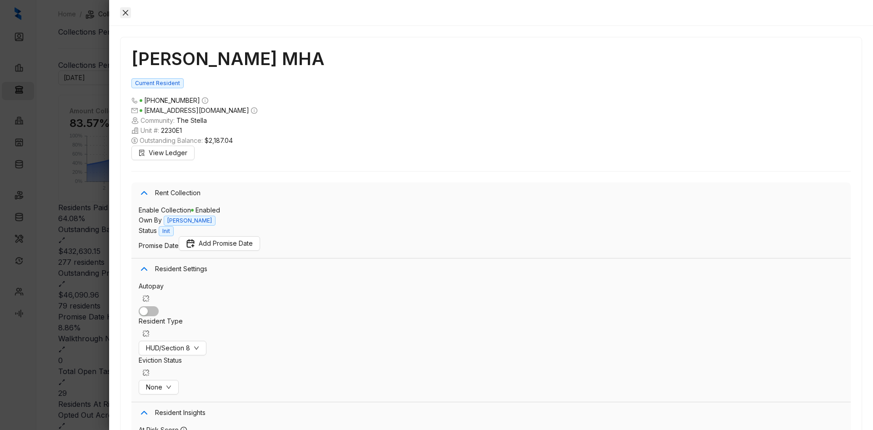
click at [129, 9] on icon "close" at bounding box center [125, 12] width 7 height 7
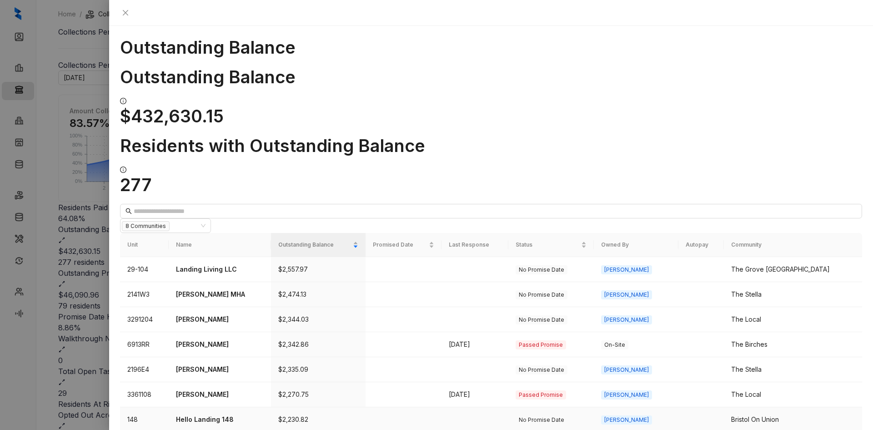
scroll to position [45, 0]
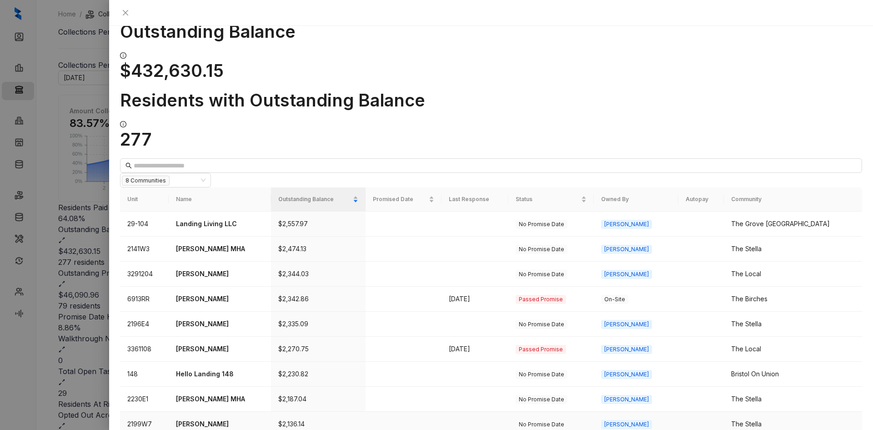
click at [206, 357] on p "Morgan Taylor" at bounding box center [220, 424] width 88 height 10
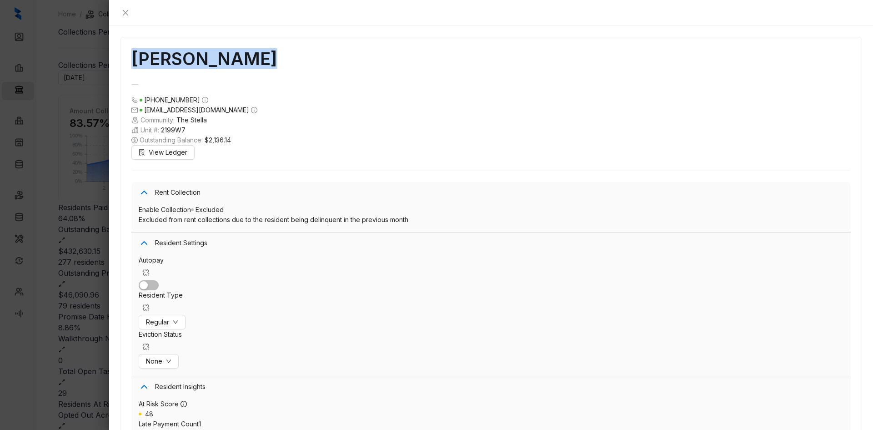
drag, startPoint x: 222, startPoint y: 27, endPoint x: 127, endPoint y: 26, distance: 94.6
click at [131, 48] on h1 "Morgan Taylor" at bounding box center [491, 58] width 720 height 21
copy h1 "Morgan Taylor"
click at [128, 10] on icon "close" at bounding box center [125, 12] width 5 height 5
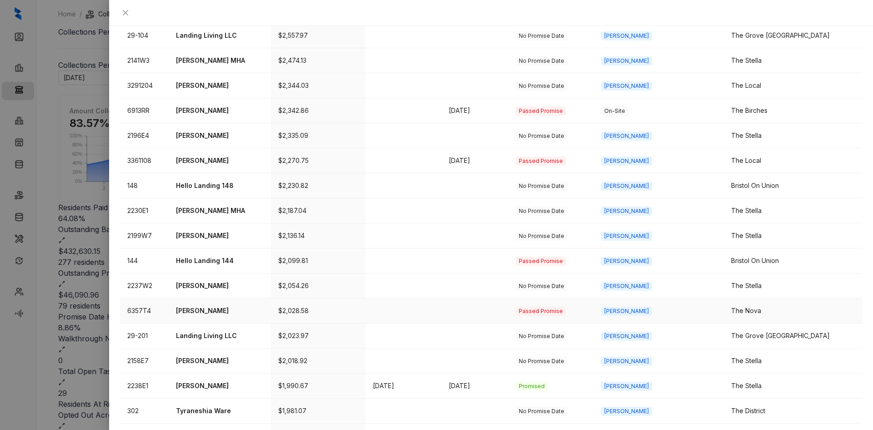
scroll to position [244, 0]
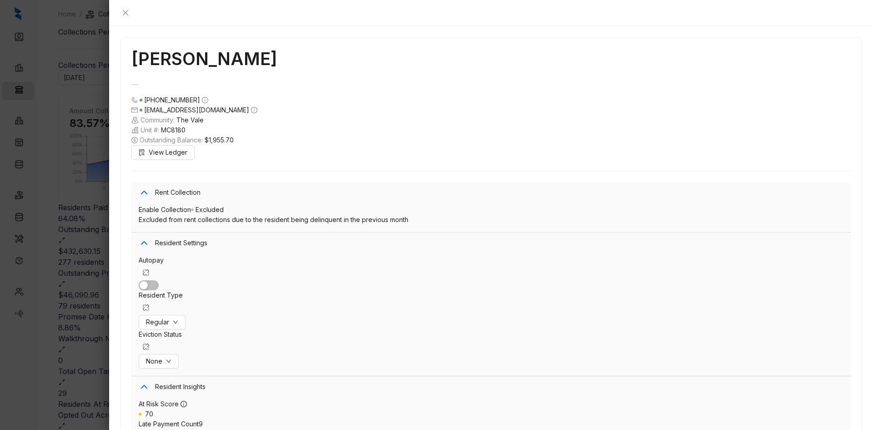
drag, startPoint x: 231, startPoint y: 29, endPoint x: 128, endPoint y: 23, distance: 103.0
click at [131, 48] on h1 "Denzell Tolbert" at bounding box center [491, 58] width 720 height 21
copy h1 "Denzell Tolbert"
drag, startPoint x: 863, startPoint y: 14, endPoint x: 745, endPoint y: 33, distance: 119.4
click at [669, 26] on div "Denzell Tolbert (310) 596 0040 dtolbert901@yahoo.com Community: The Vale Unit #…" at bounding box center [491, 228] width 764 height 404
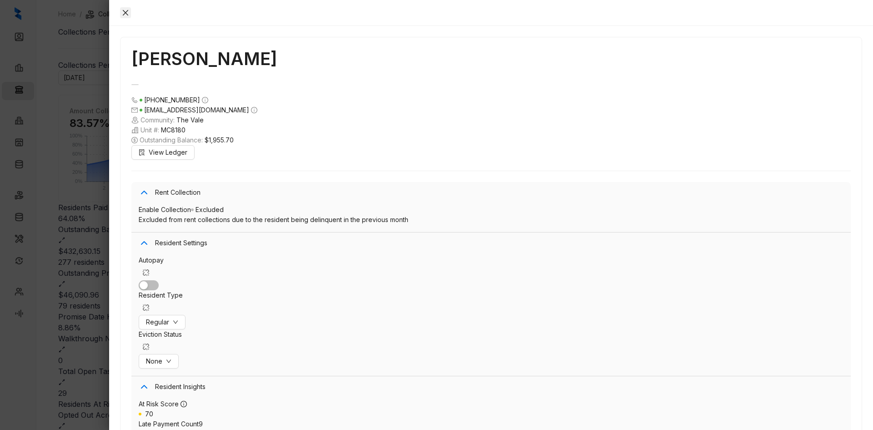
click at [129, 9] on icon "close" at bounding box center [125, 12] width 7 height 7
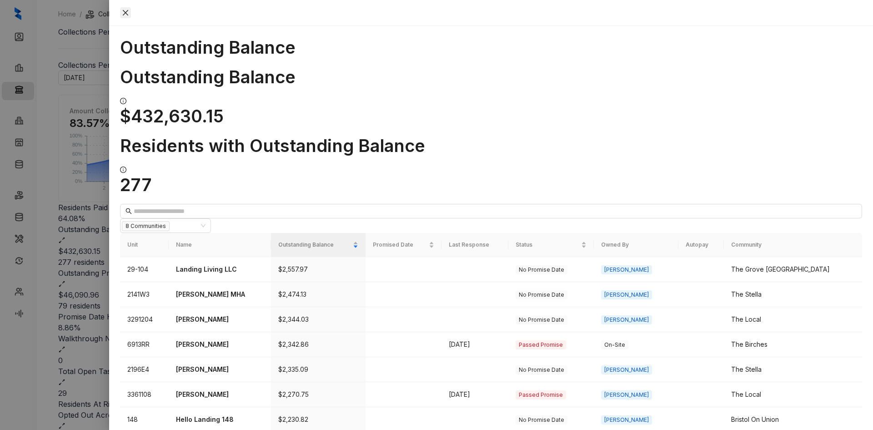
click at [129, 11] on icon "close" at bounding box center [125, 12] width 7 height 7
